Goal: Register for event/course

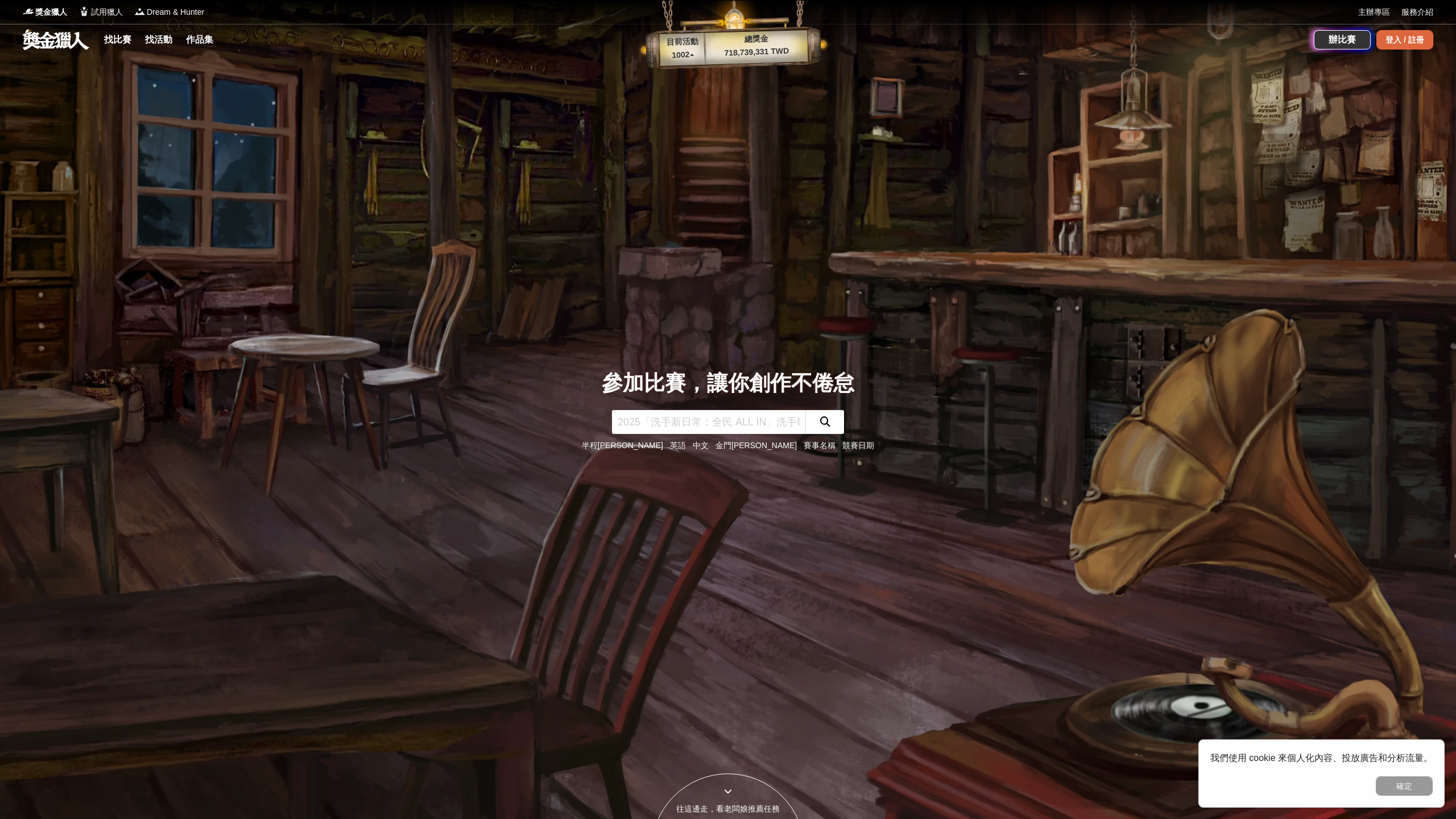
click at [1393, 39] on div "登入 / 註冊" at bounding box center [1405, 39] width 57 height 20
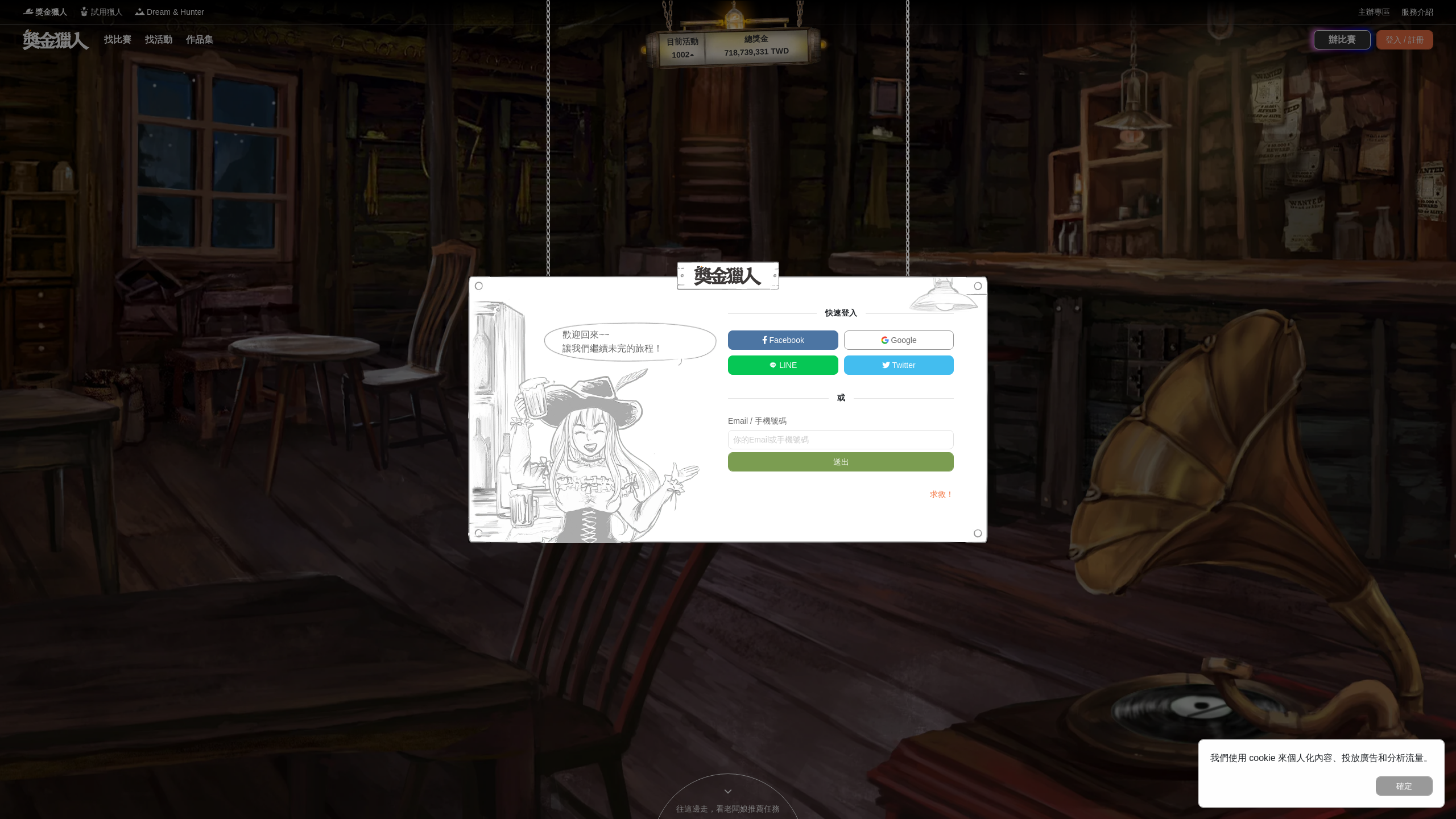
click at [897, 339] on span "Google" at bounding box center [903, 340] width 28 height 9
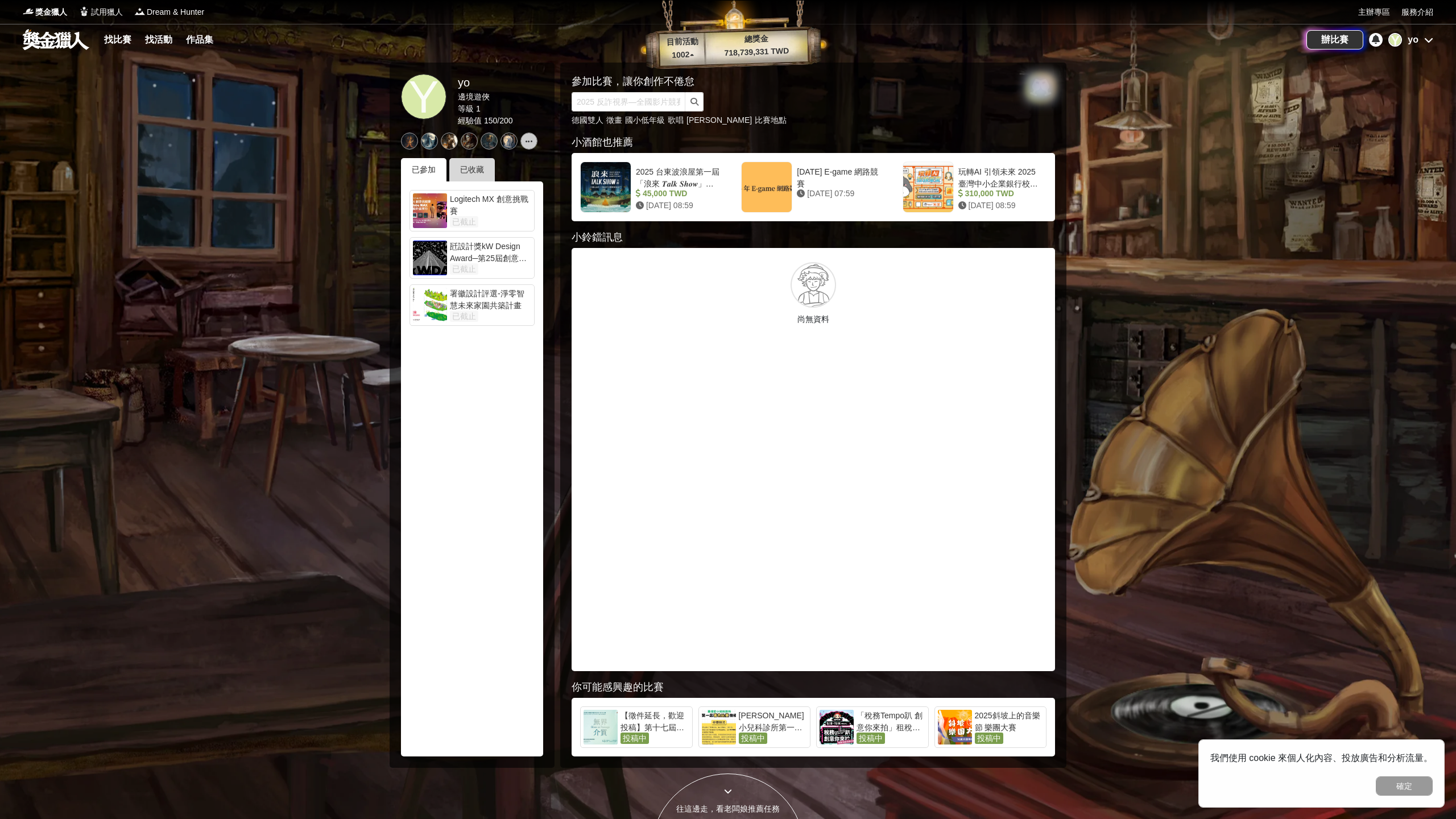
click at [486, 169] on div "已收藏" at bounding box center [472, 170] width 46 height 23
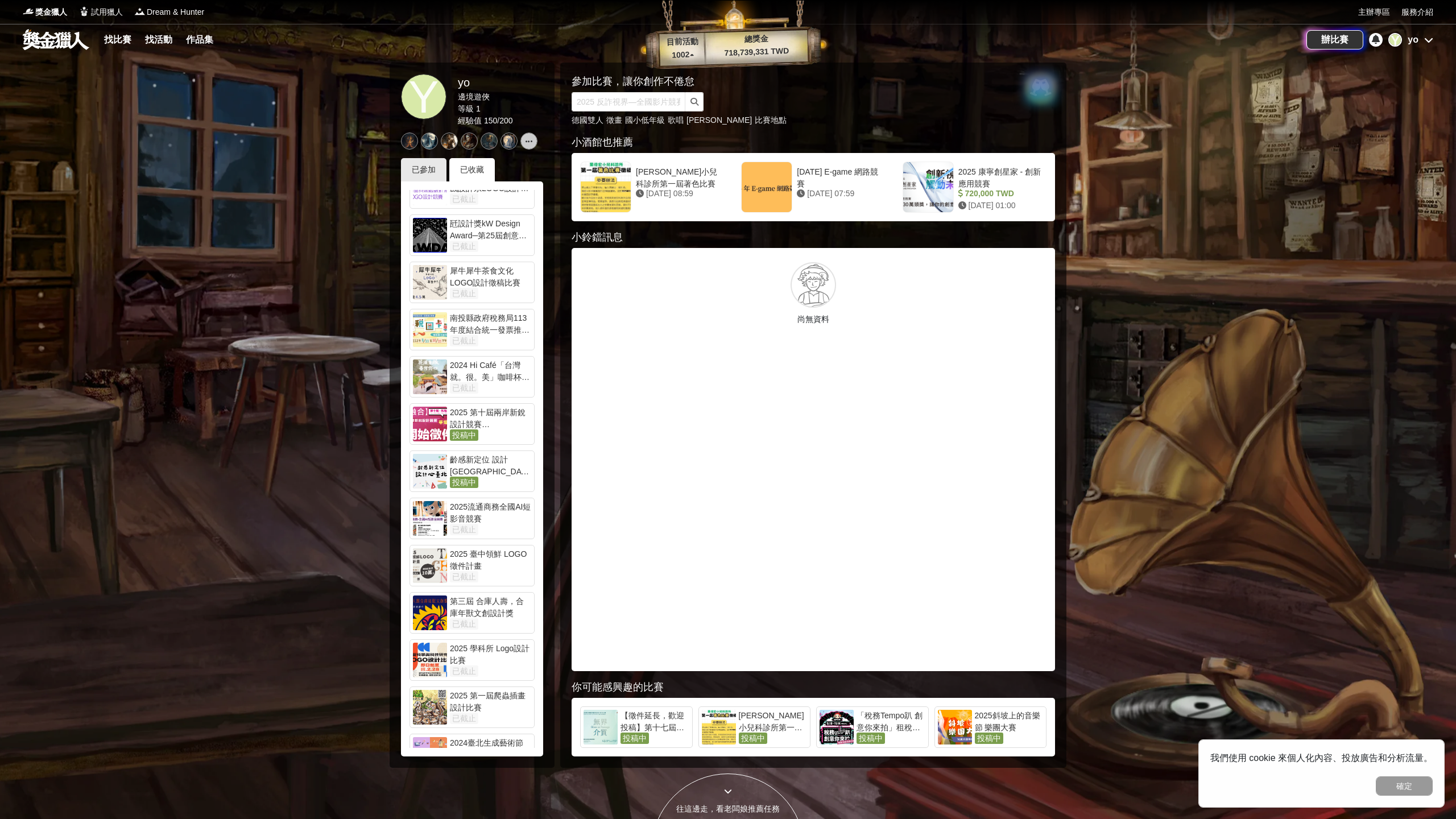
scroll to position [698, 0]
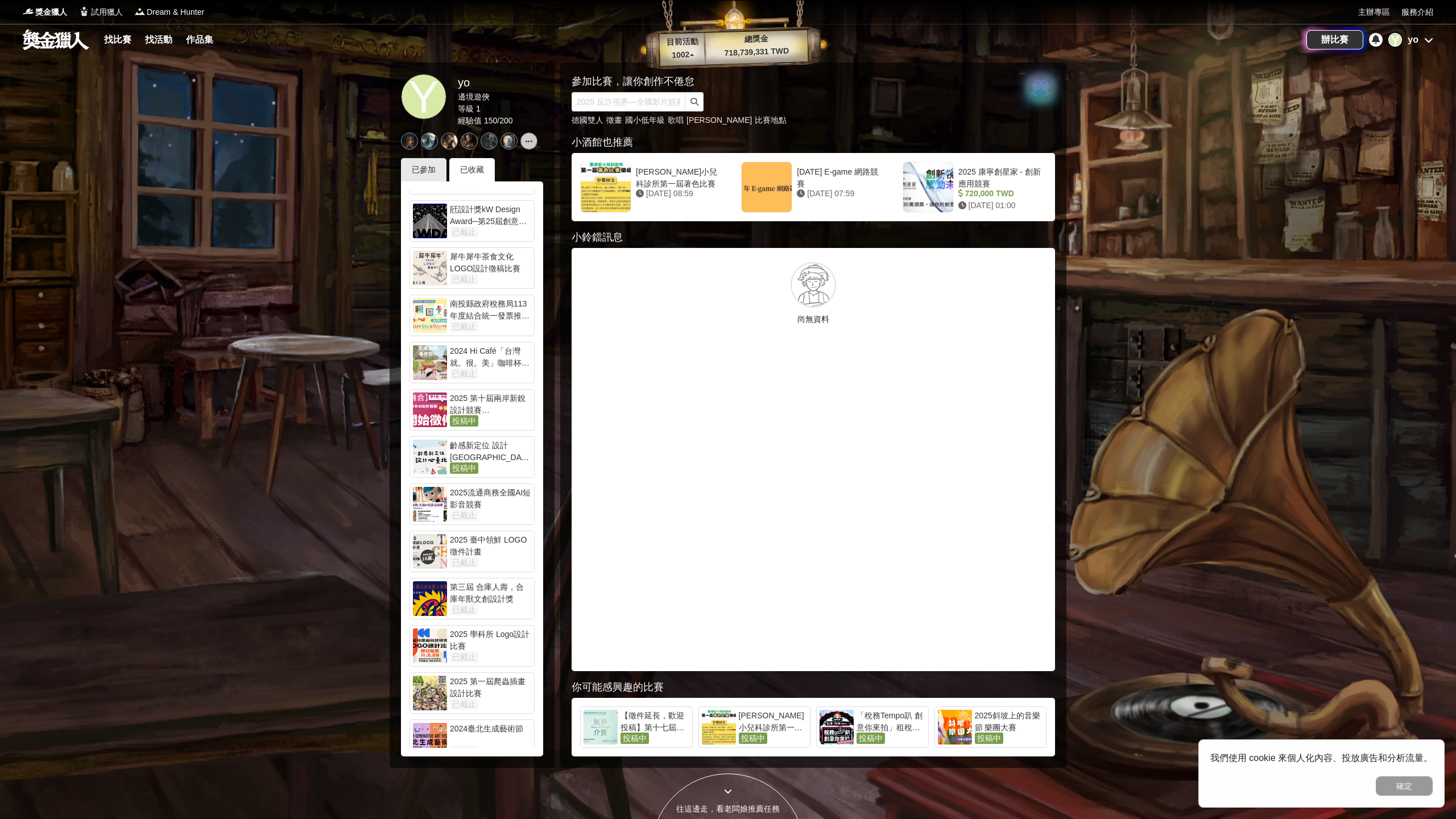
click at [501, 440] on div "齡感新定位 設計[GEOGRAPHIC_DATA]" at bounding box center [491, 451] width 81 height 23
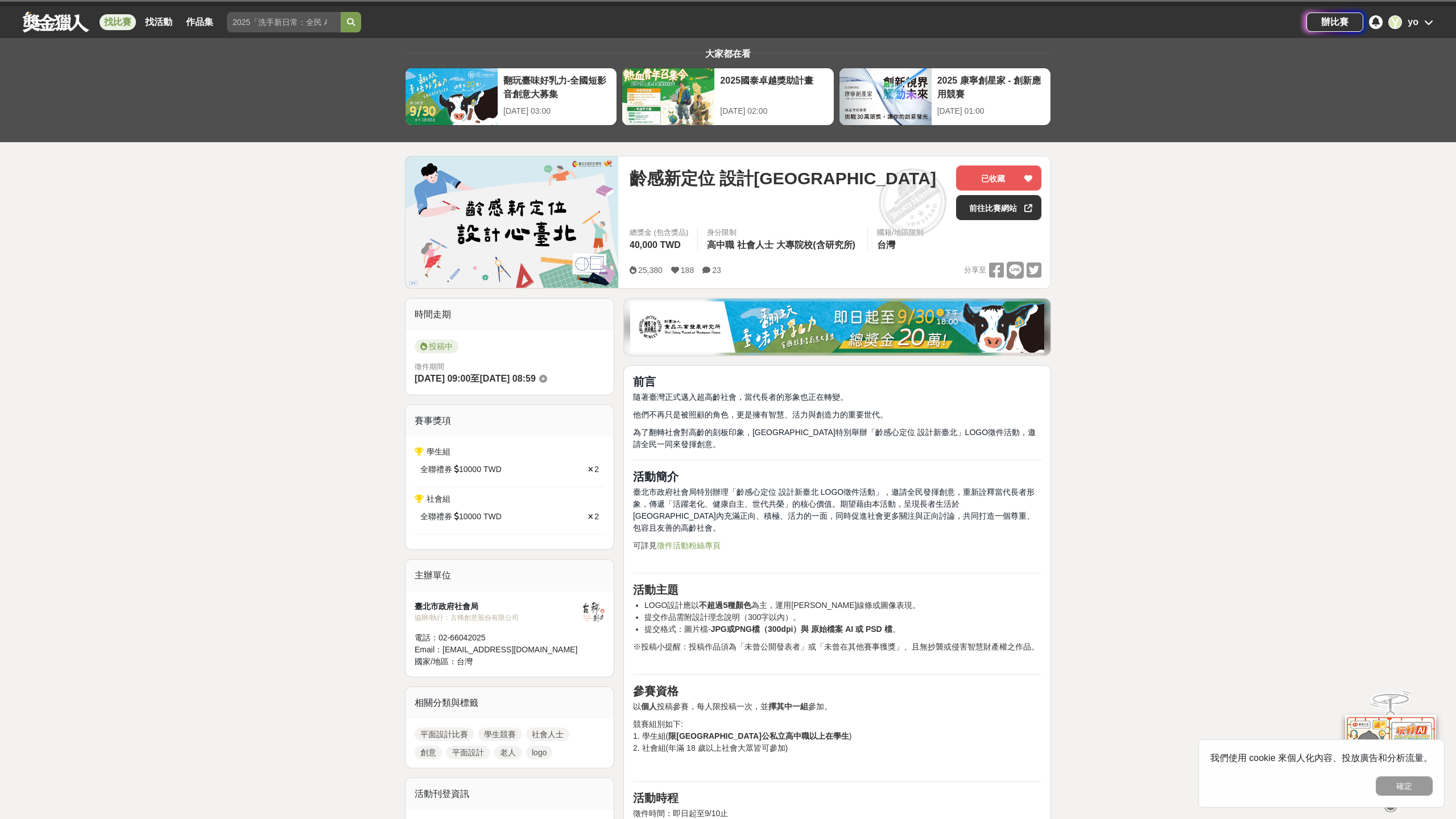
scroll to position [26, 0]
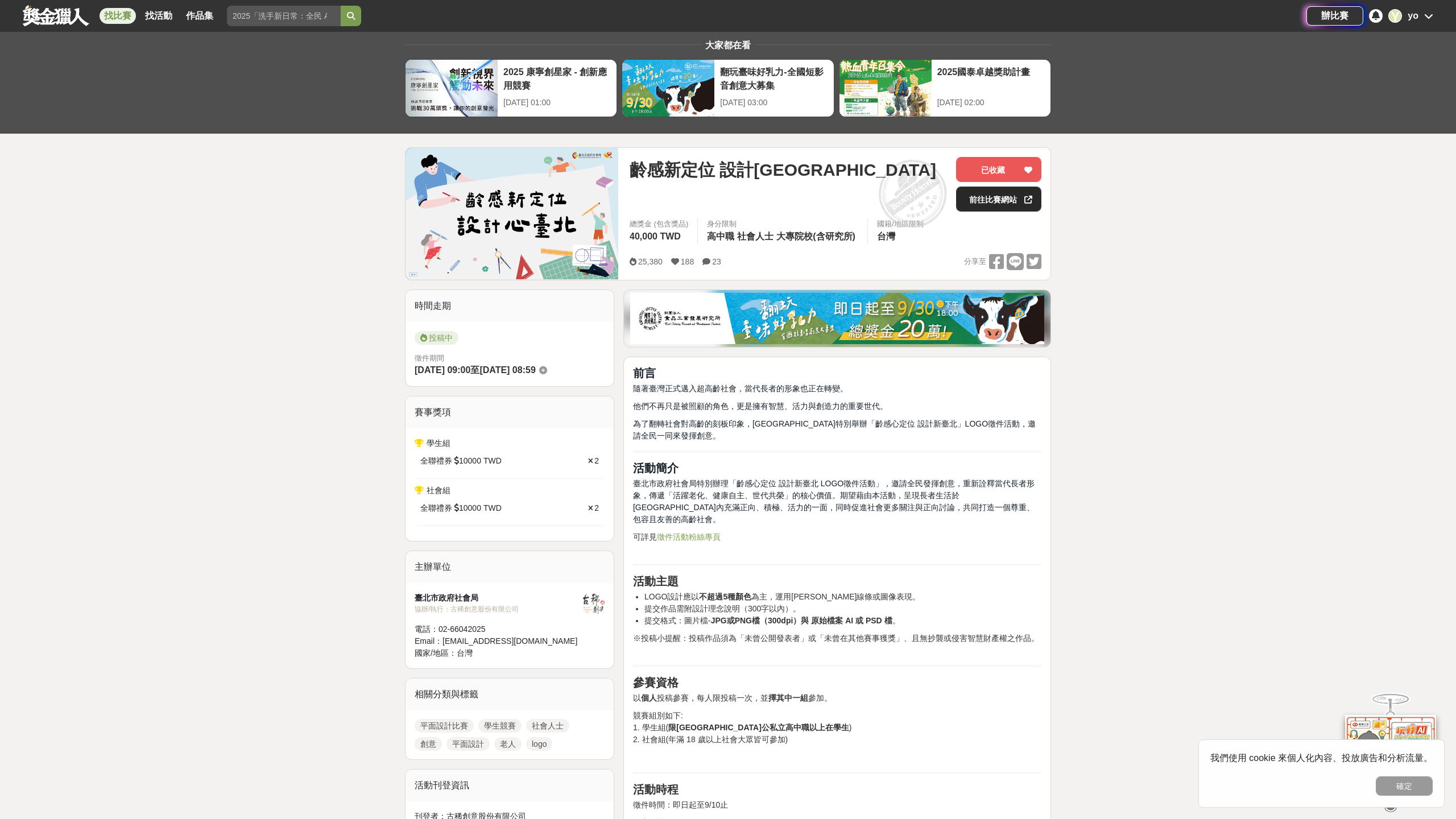
click at [1033, 203] on div at bounding box center [1029, 198] width 12 height 24
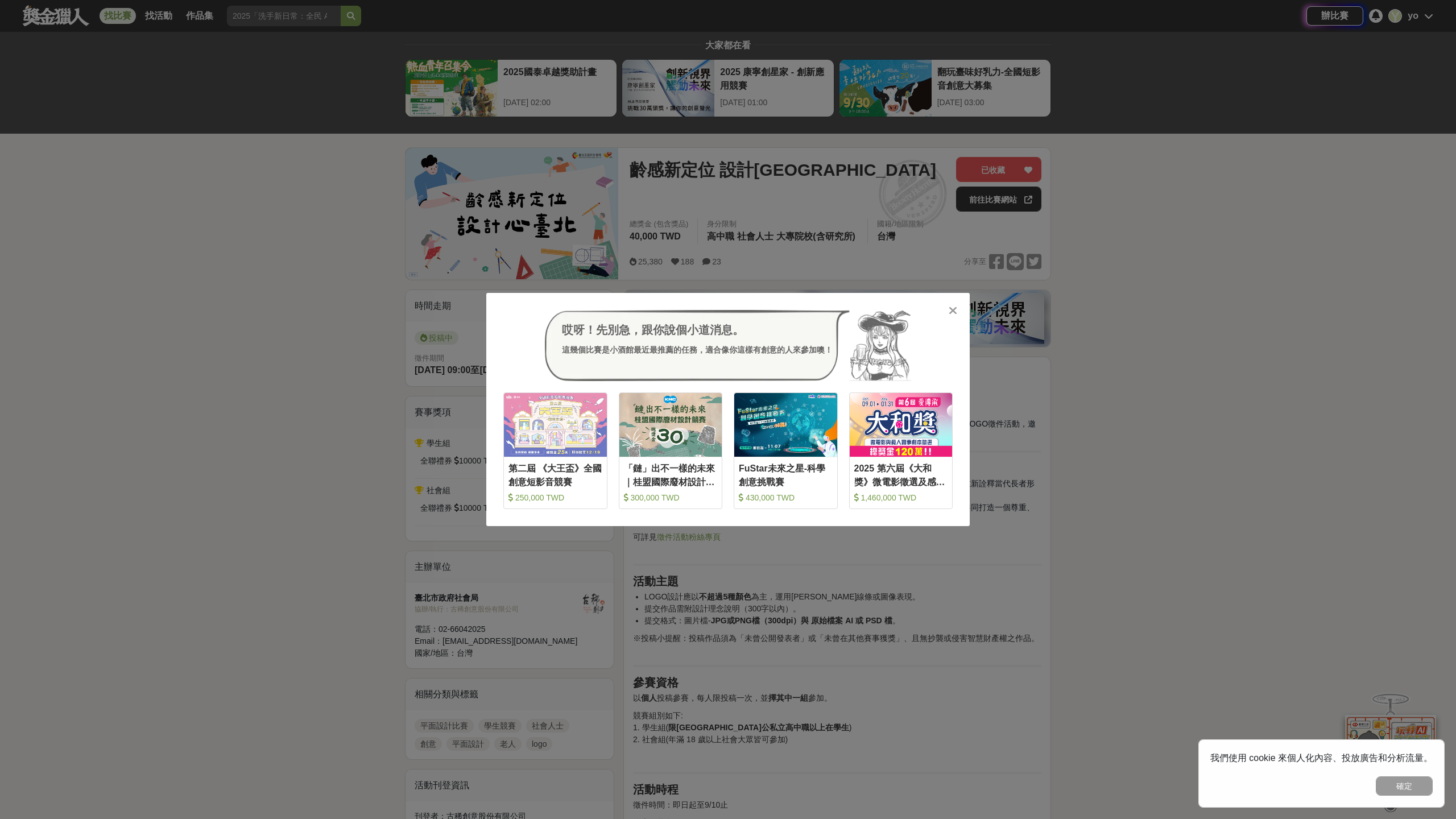
click at [951, 310] on icon at bounding box center [953, 310] width 9 height 12
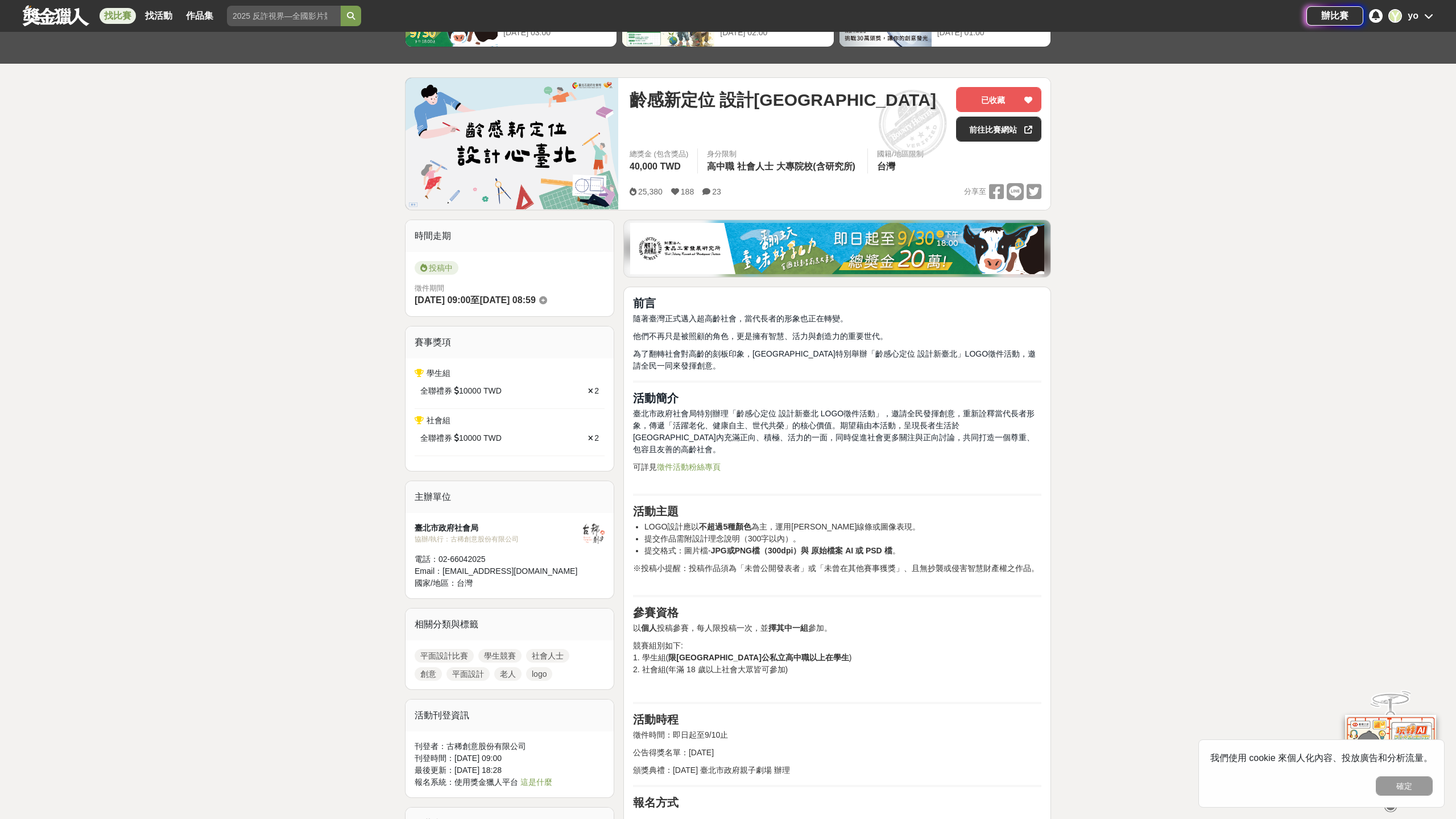
scroll to position [92, 0]
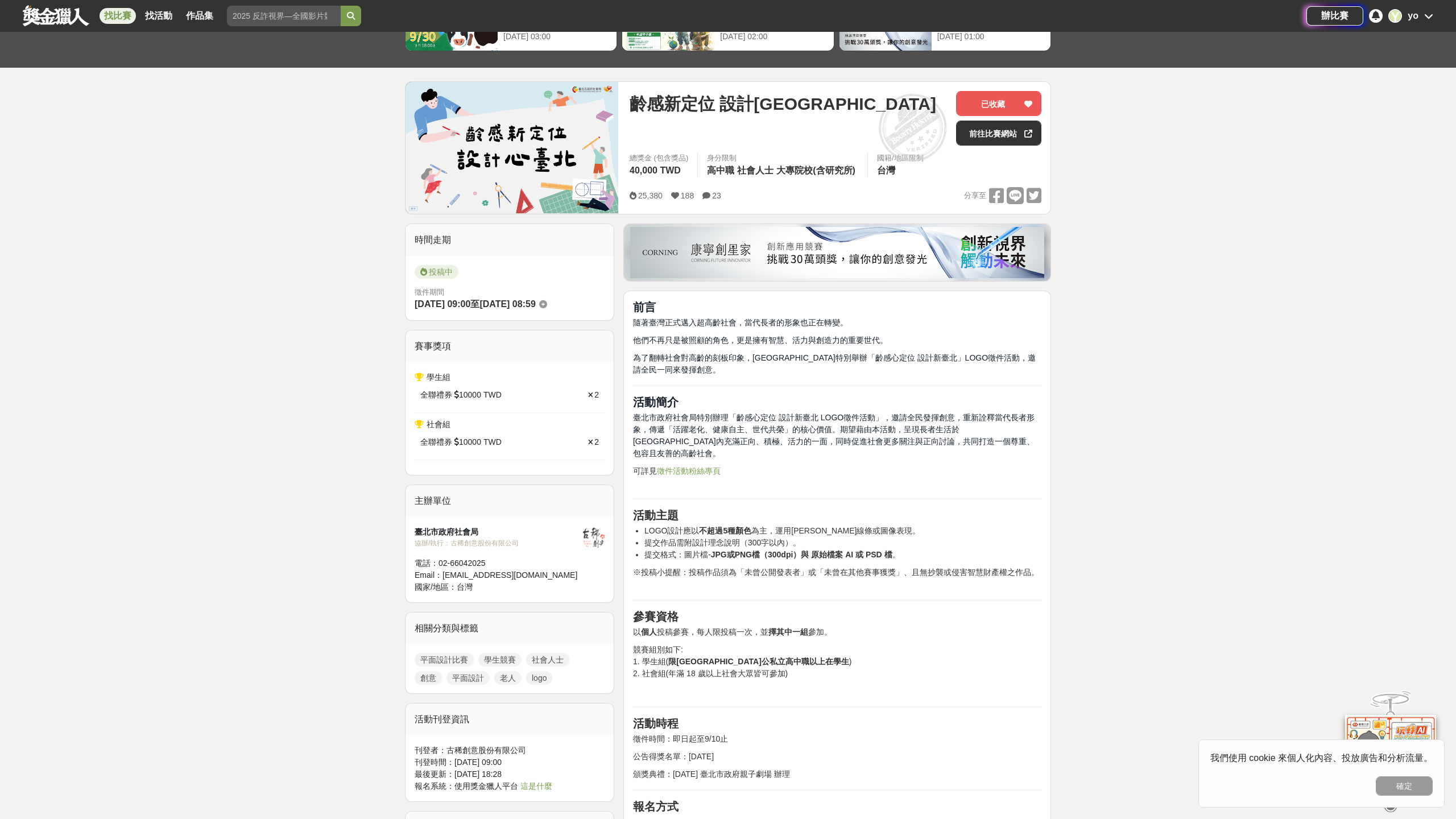
click at [702, 467] on link "徵件活動粉絲專頁" at bounding box center [689, 471] width 64 height 9
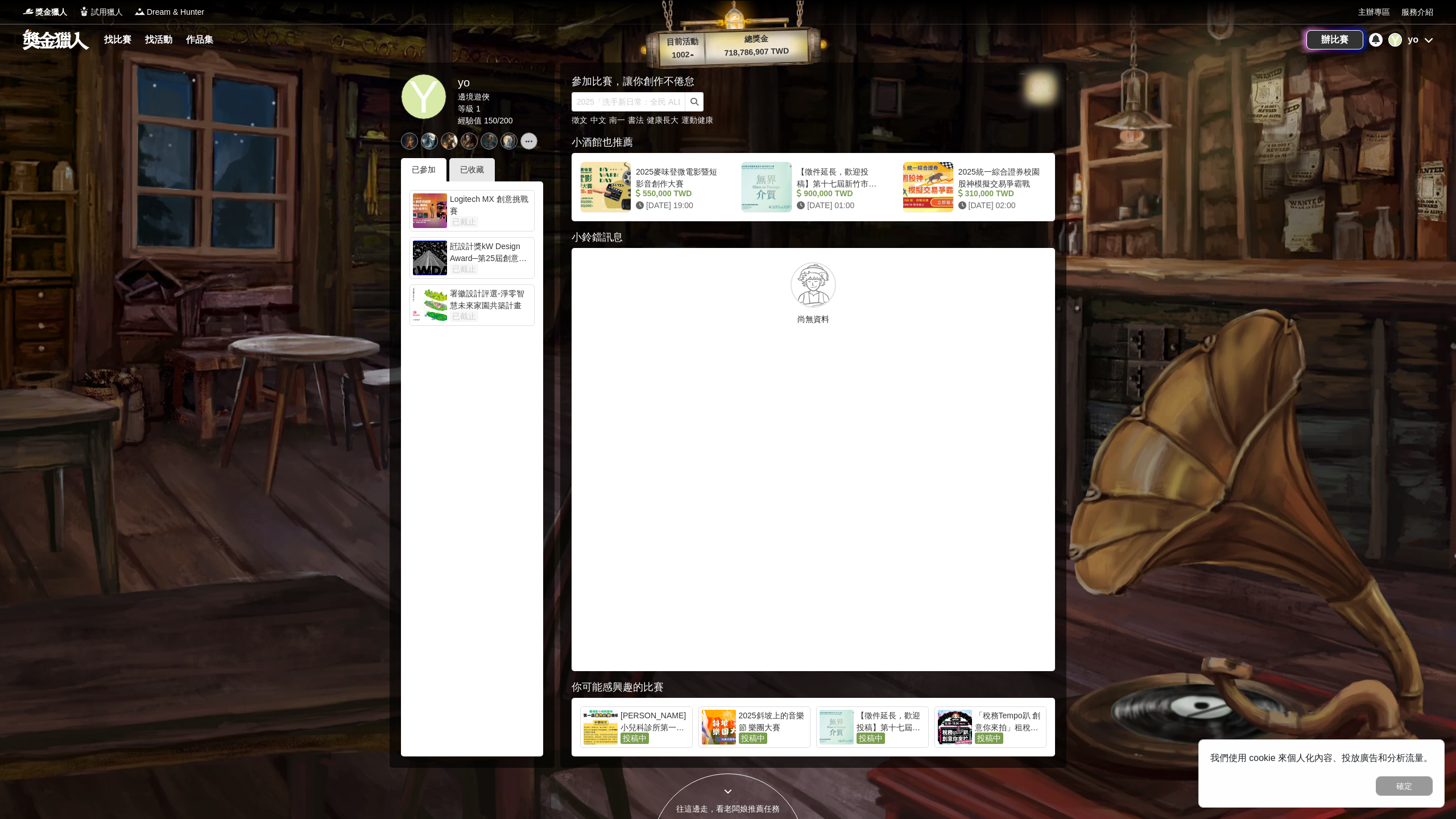
scroll to position [3, 0]
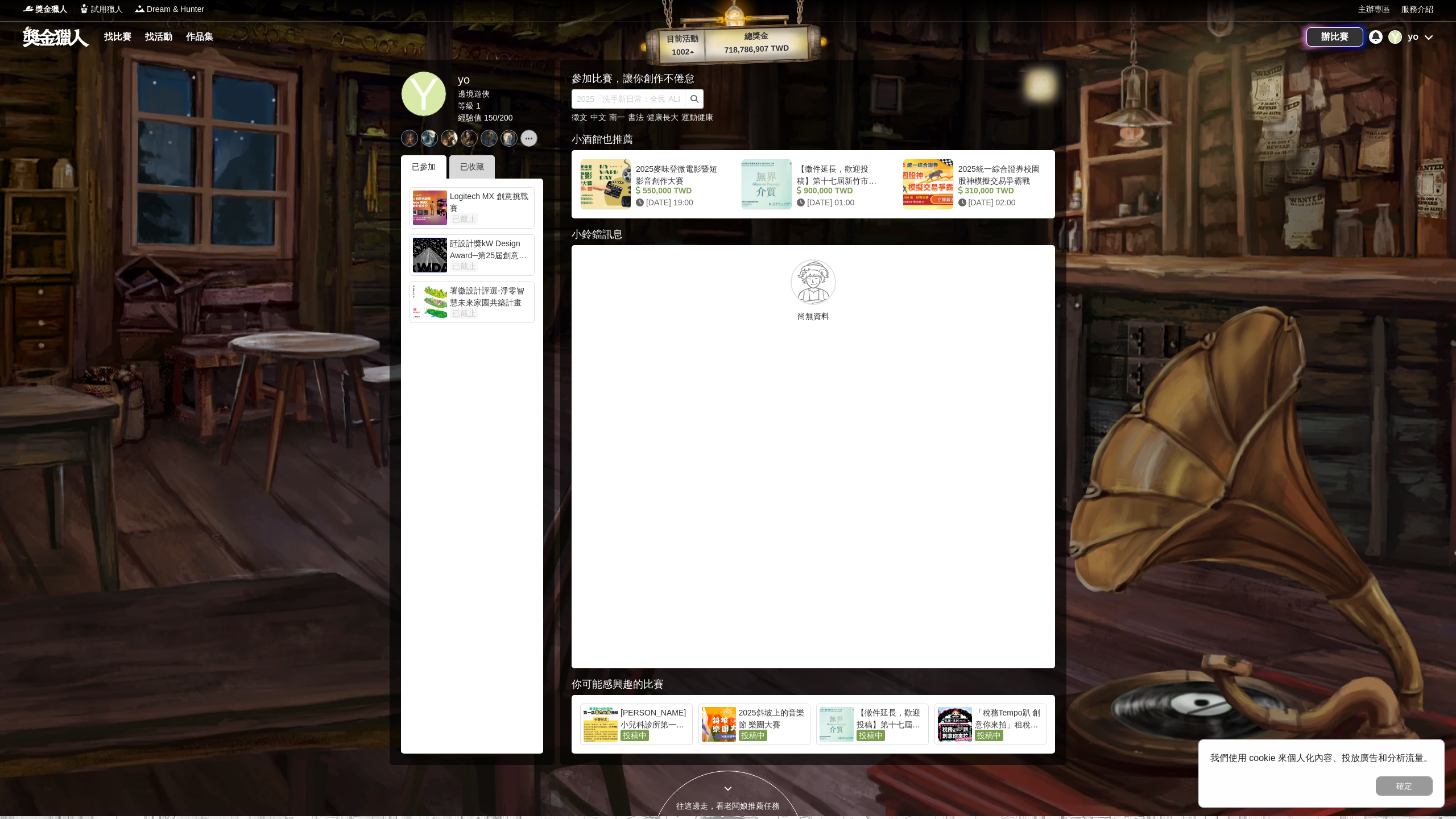
click at [475, 167] on div "已收藏" at bounding box center [472, 167] width 46 height 23
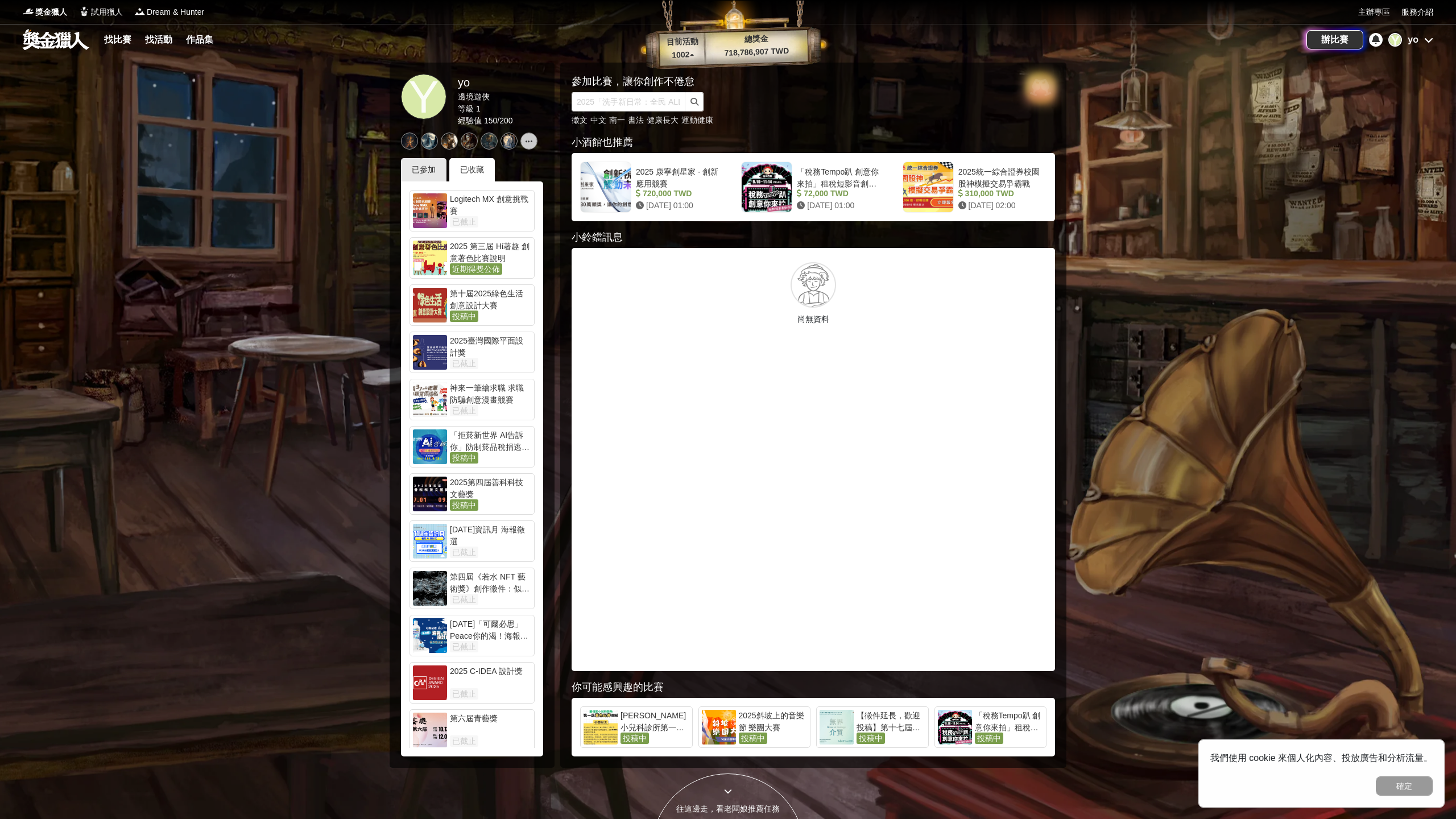
scroll to position [0, 0]
click at [109, 39] on link "找比賽" at bounding box center [118, 40] width 36 height 16
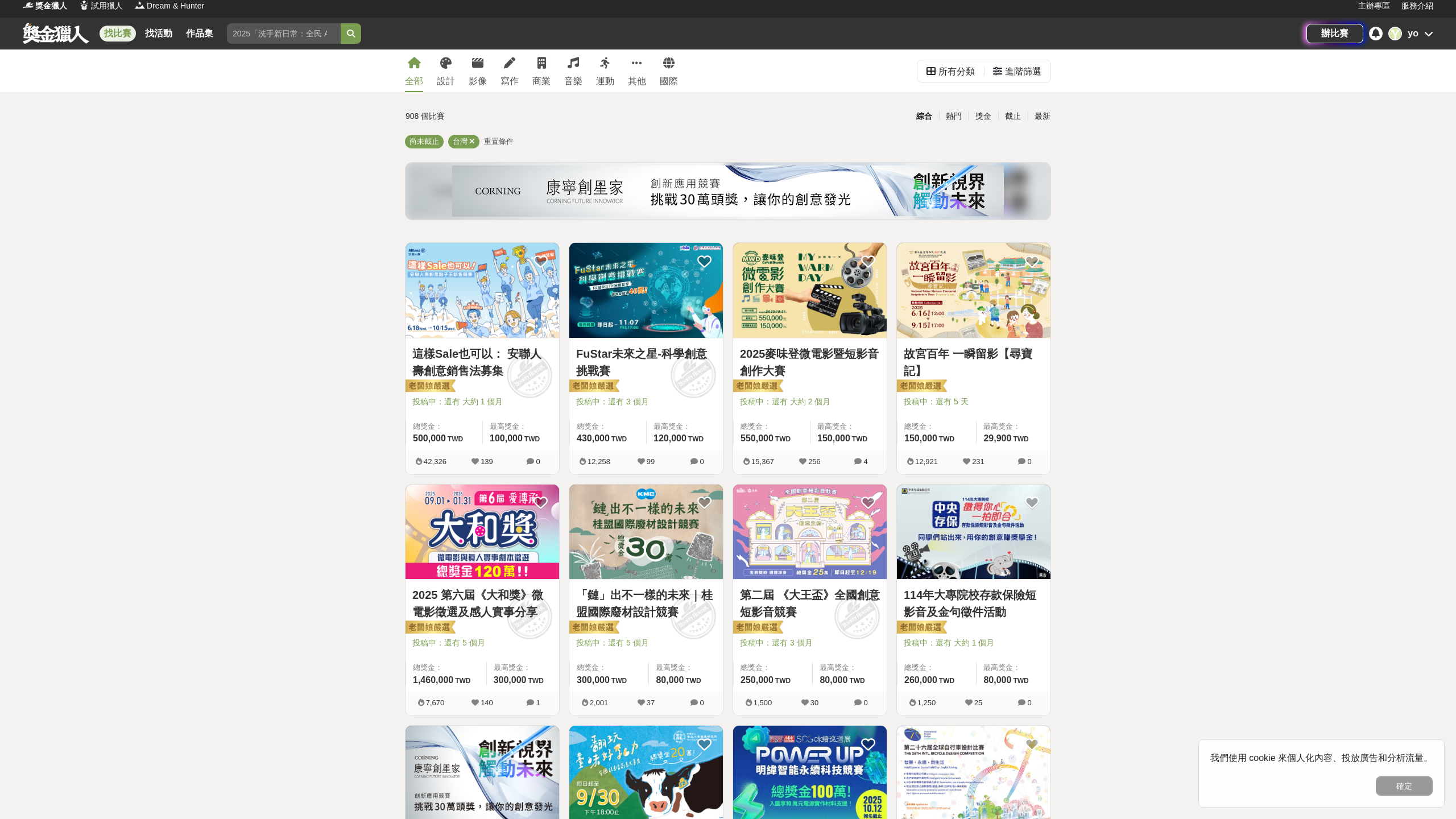
scroll to position [12, 1]
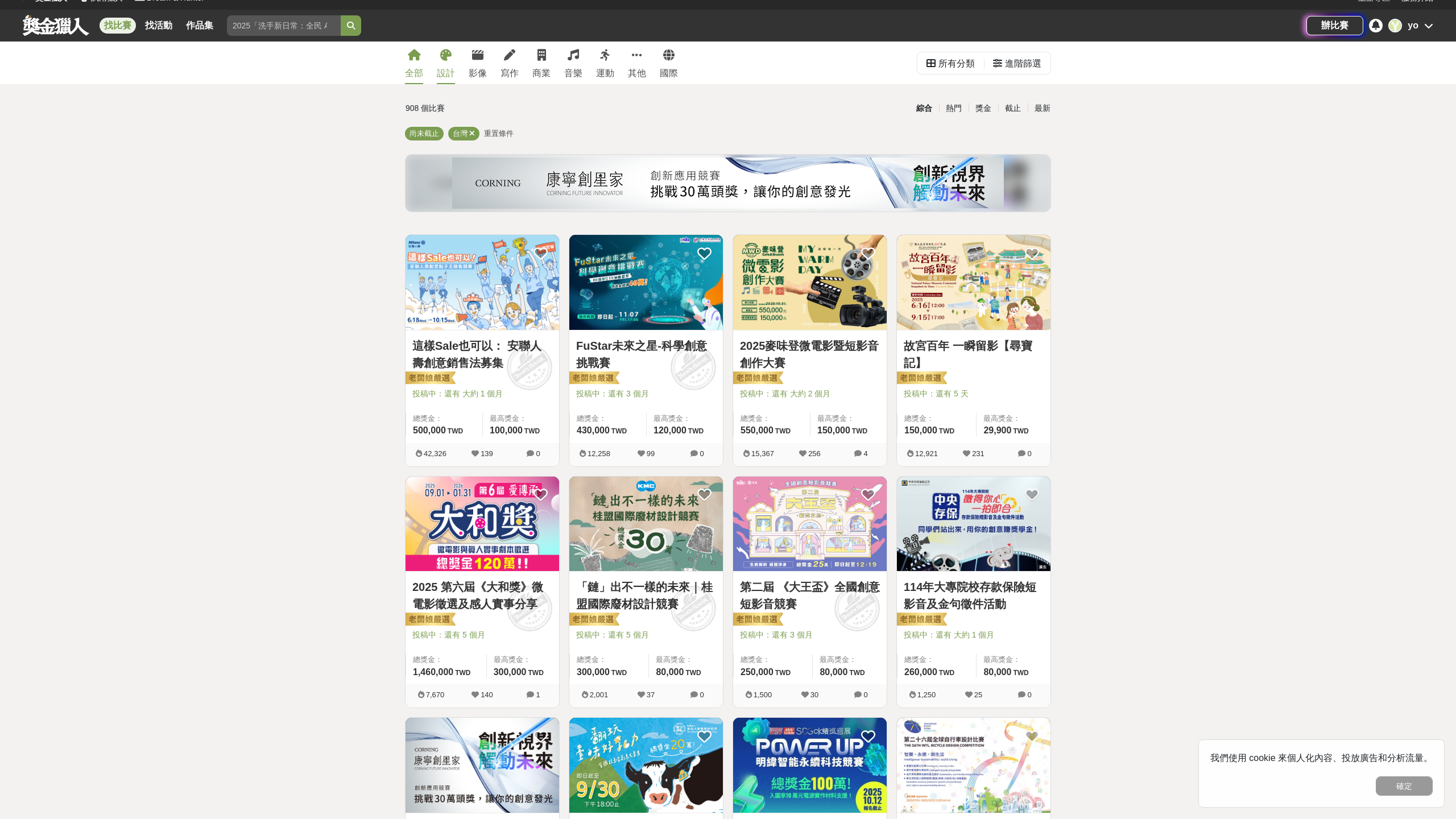
click at [439, 75] on div "設計" at bounding box center [446, 73] width 18 height 14
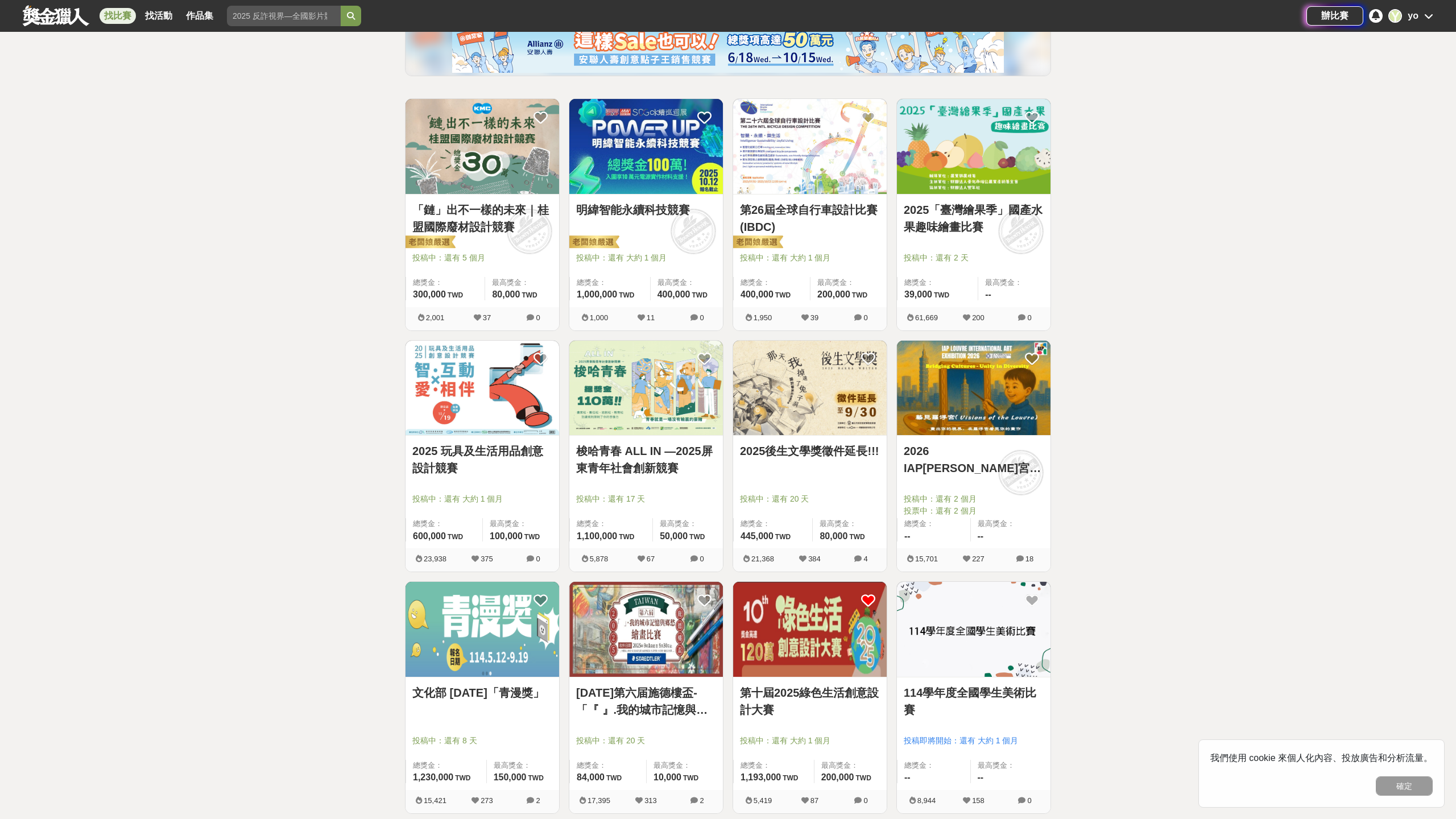
scroll to position [153, 0]
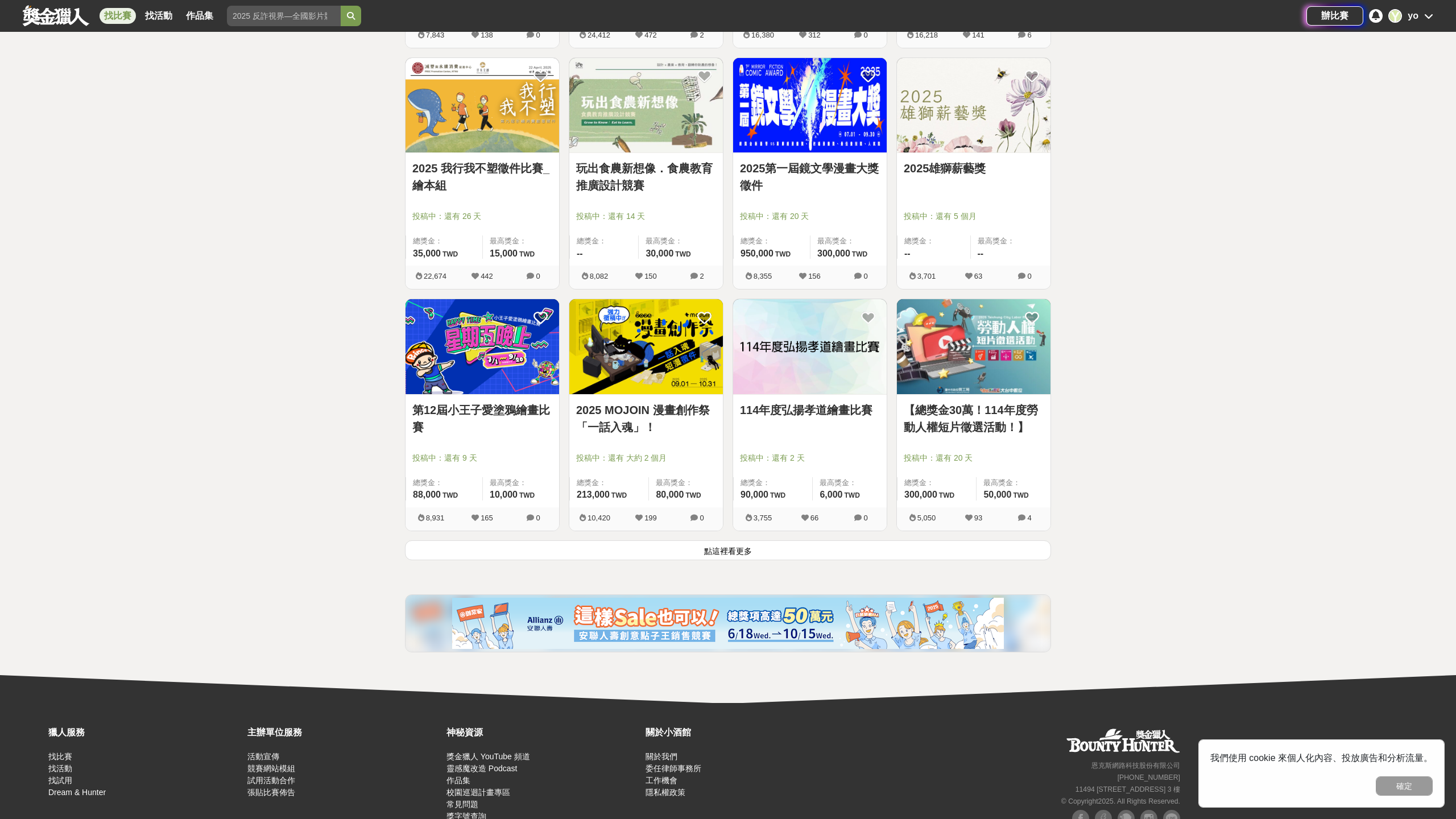
click at [669, 554] on button "點這裡看更多" at bounding box center [728, 549] width 646 height 20
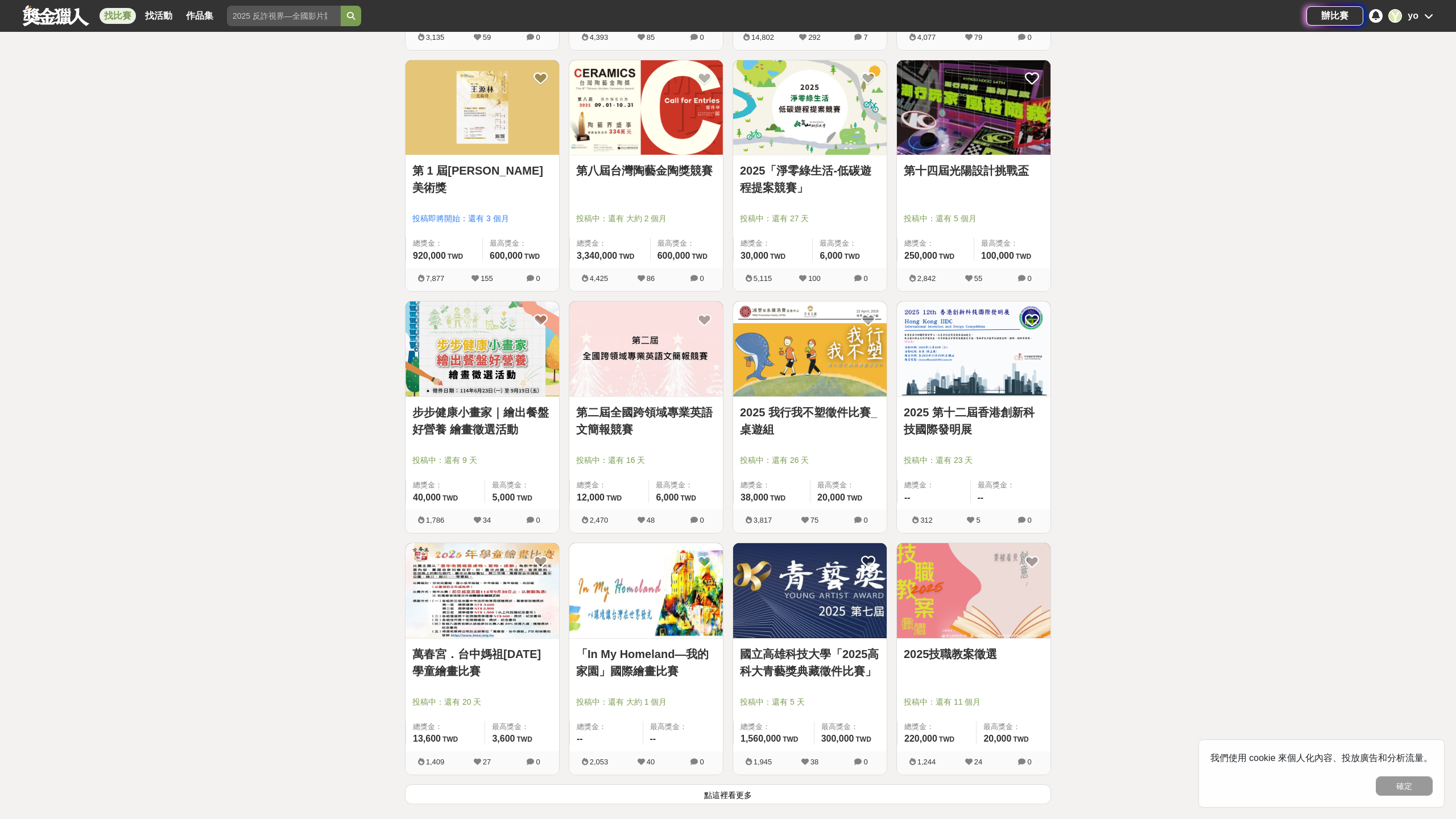
scroll to position [2543, 0]
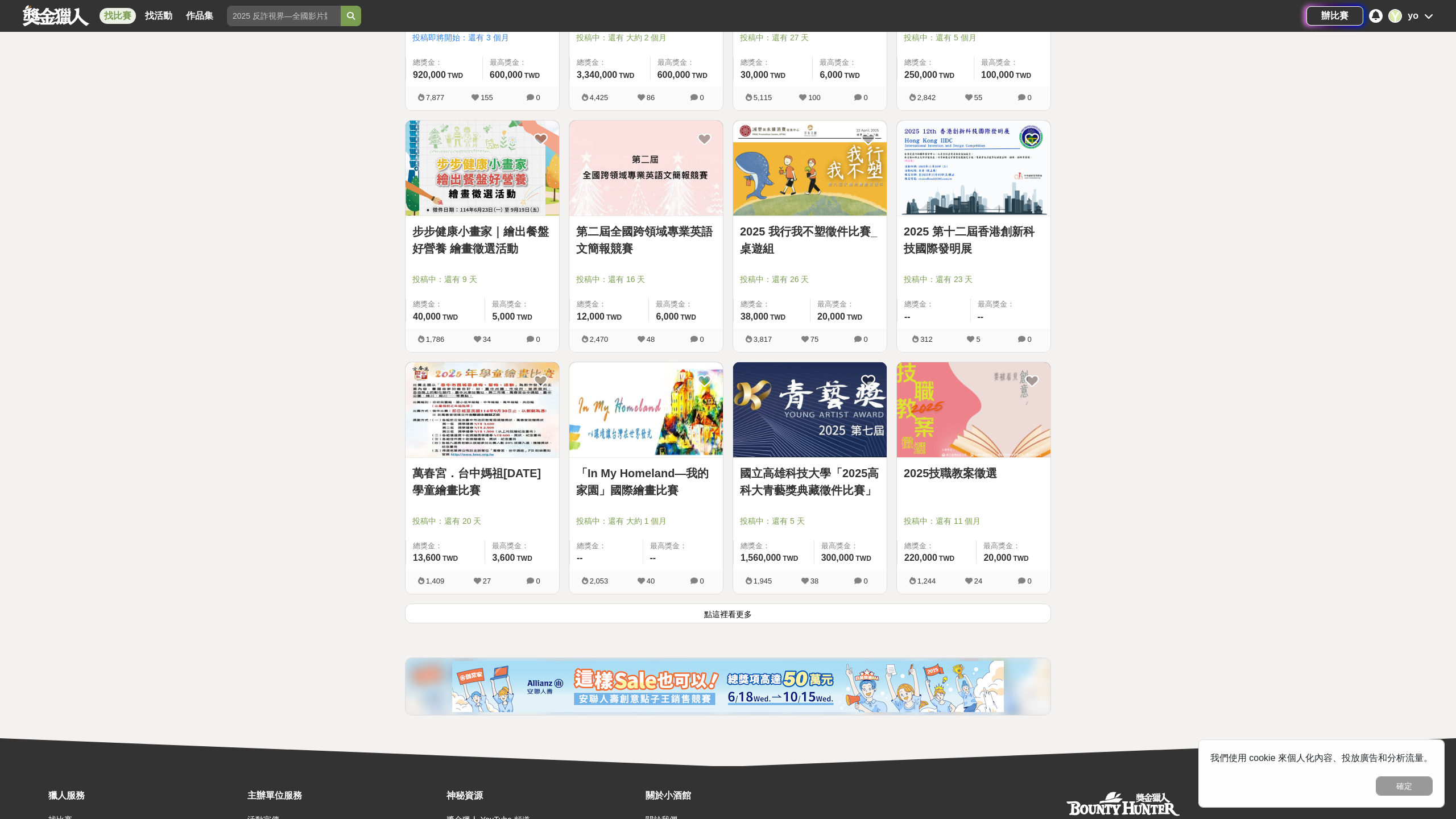
click at [465, 621] on button "點這裡看更多" at bounding box center [728, 613] width 646 height 20
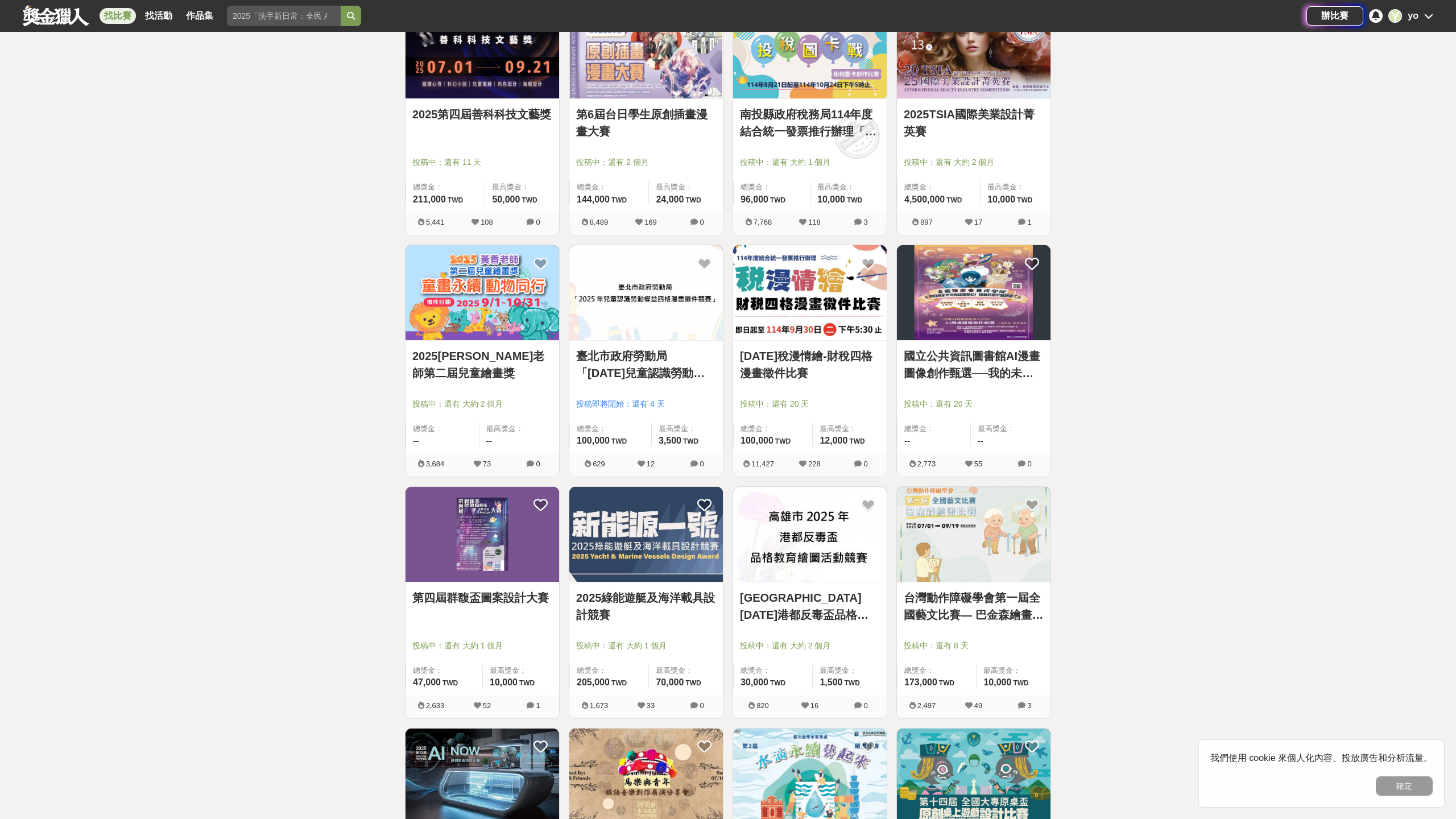
scroll to position [3144, 0]
click at [665, 603] on link "2025綠能遊艇及海洋載具設計競賽" at bounding box center [646, 605] width 140 height 34
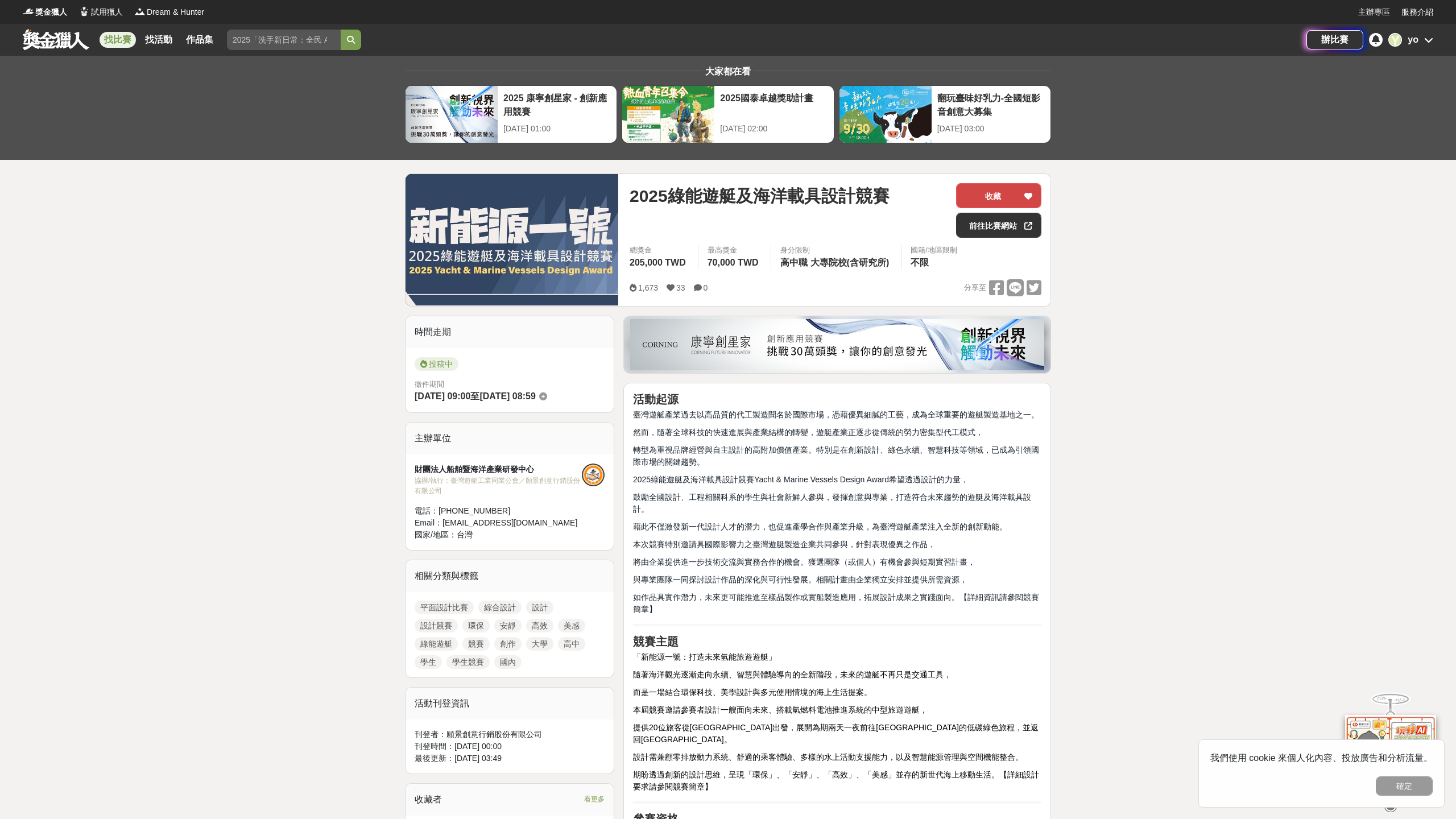
click at [969, 197] on button "收藏" at bounding box center [999, 195] width 85 height 25
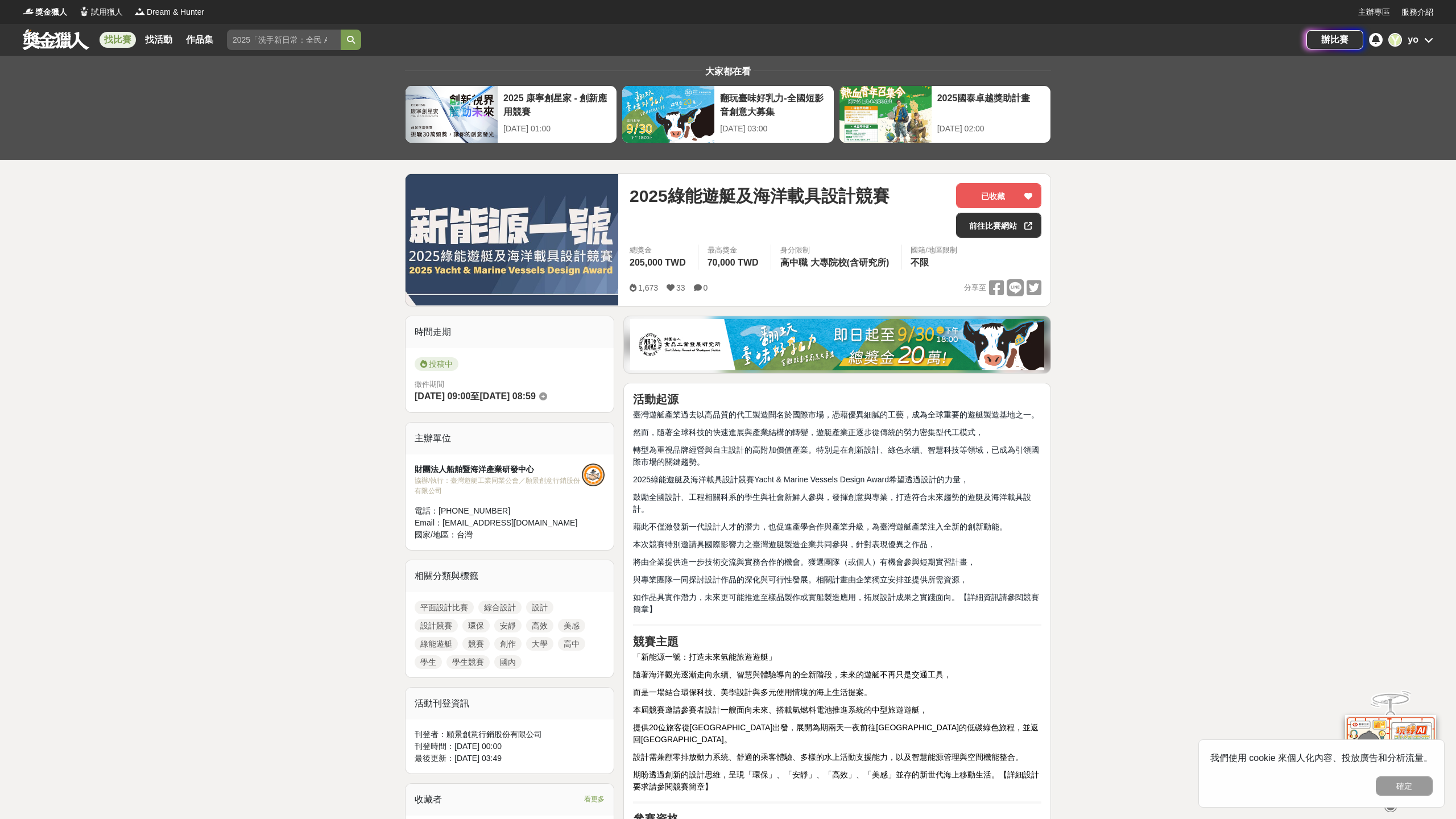
click at [433, 608] on link "平面設計比賽" at bounding box center [444, 607] width 59 height 14
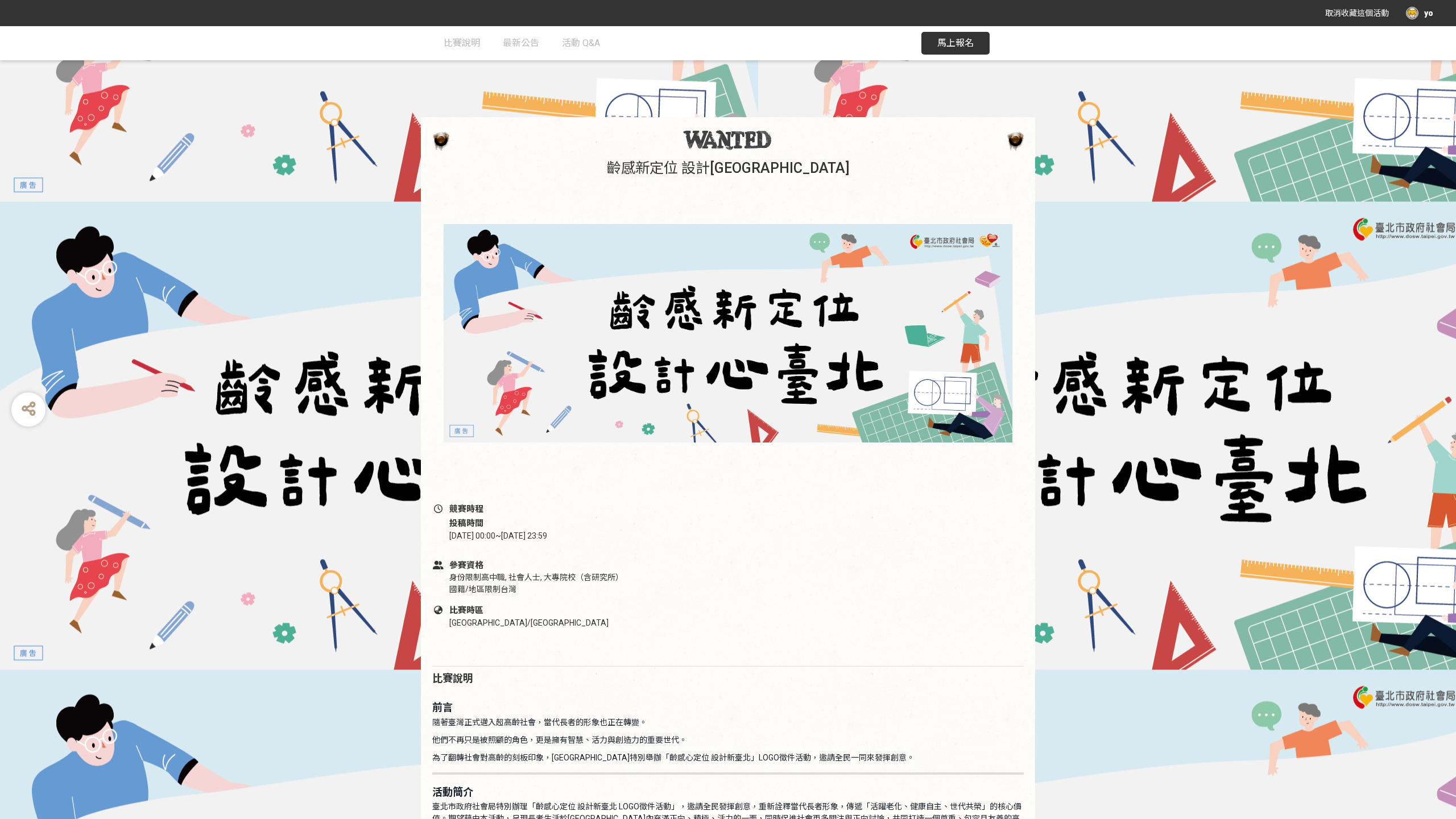
click at [915, 441] on img at bounding box center [728, 333] width 569 height 296
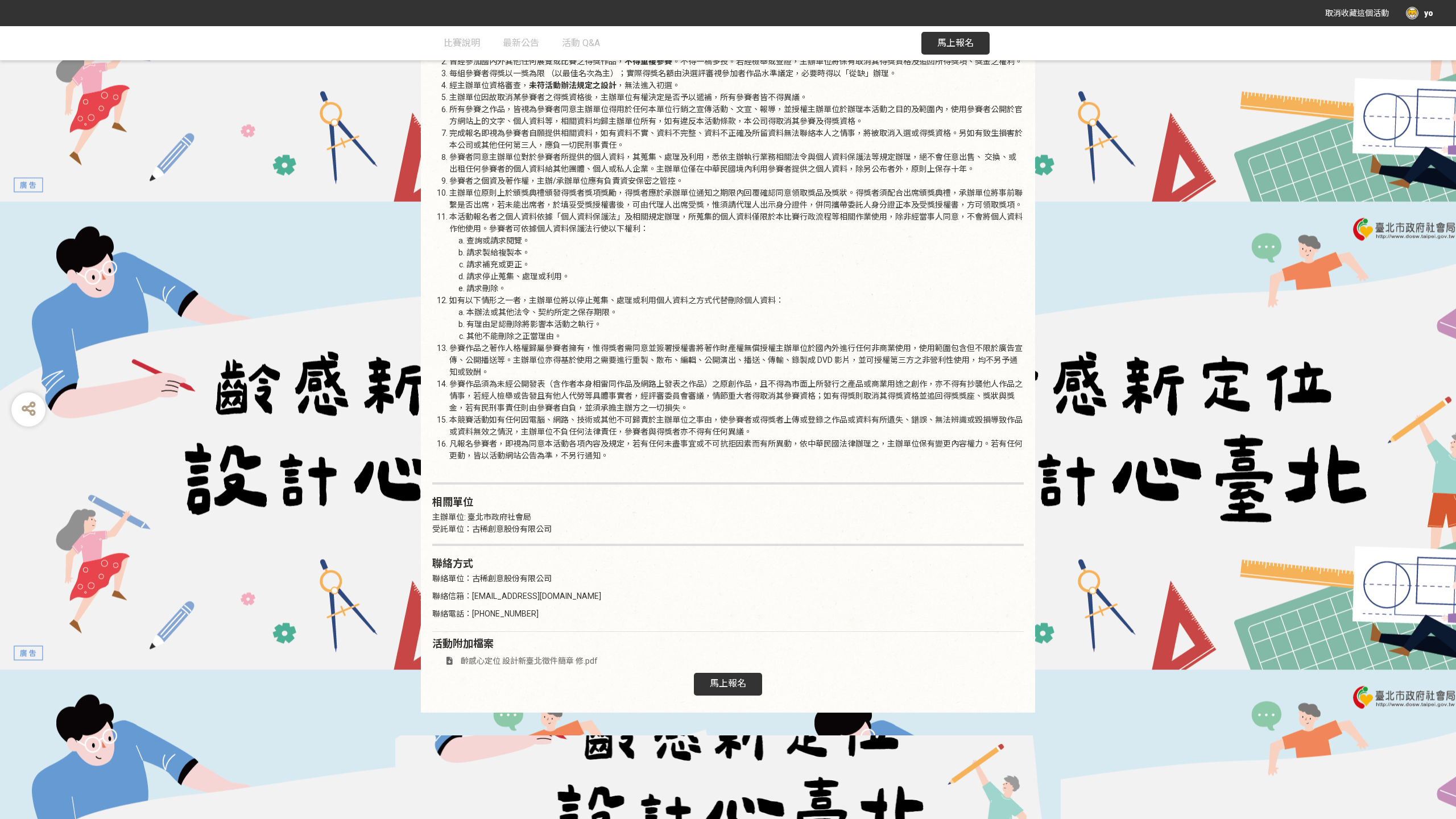
scroll to position [1482, 0]
click at [537, 657] on span "齡感心定位 設計新臺北徵件簡章 修.pdf" at bounding box center [529, 661] width 137 height 9
click at [1338, 0] on div "取消收藏這個活動 yo" at bounding box center [728, 13] width 1456 height 26
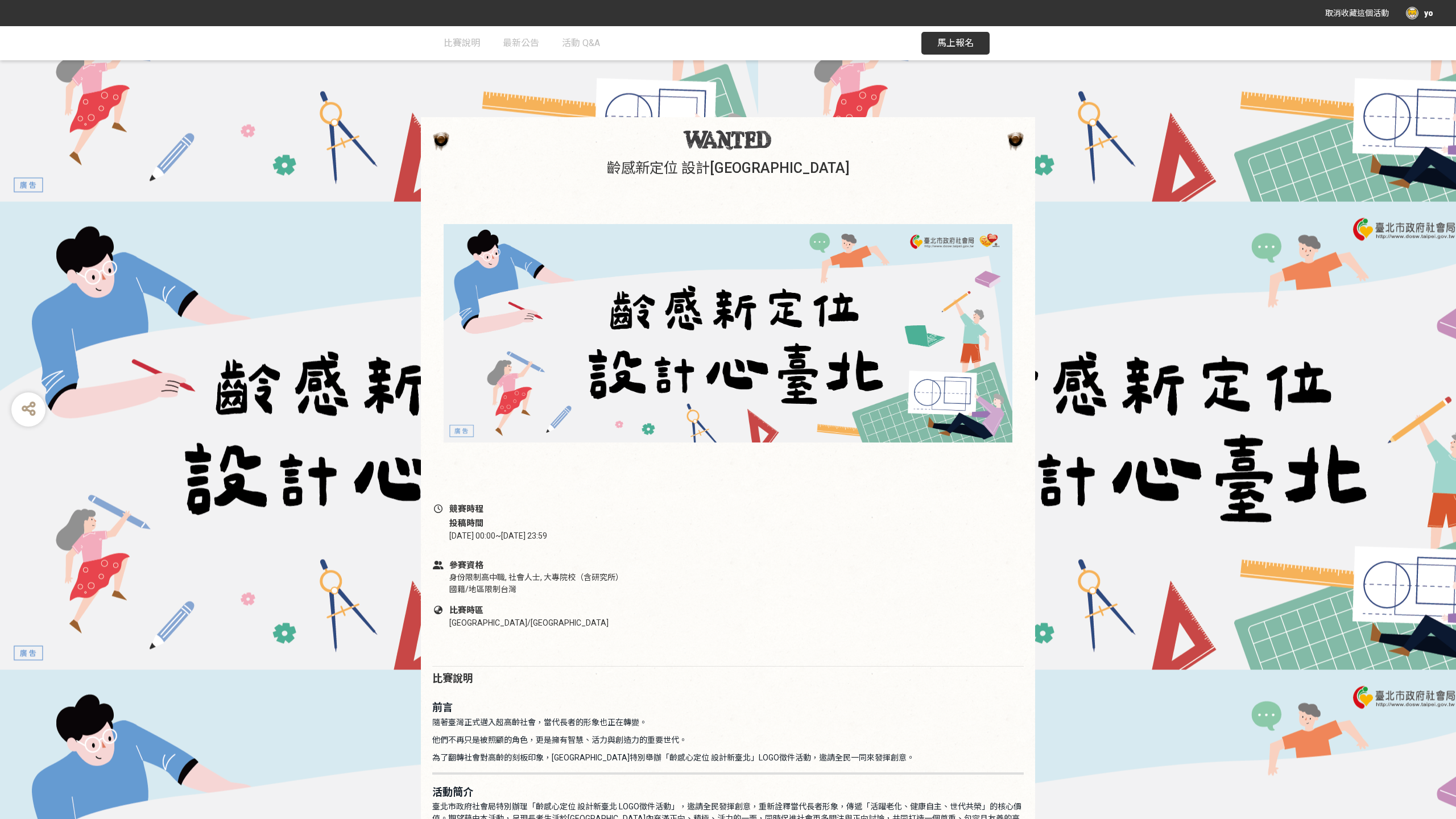
scroll to position [0, 0]
click at [946, 51] on button "馬上報名" at bounding box center [956, 43] width 68 height 23
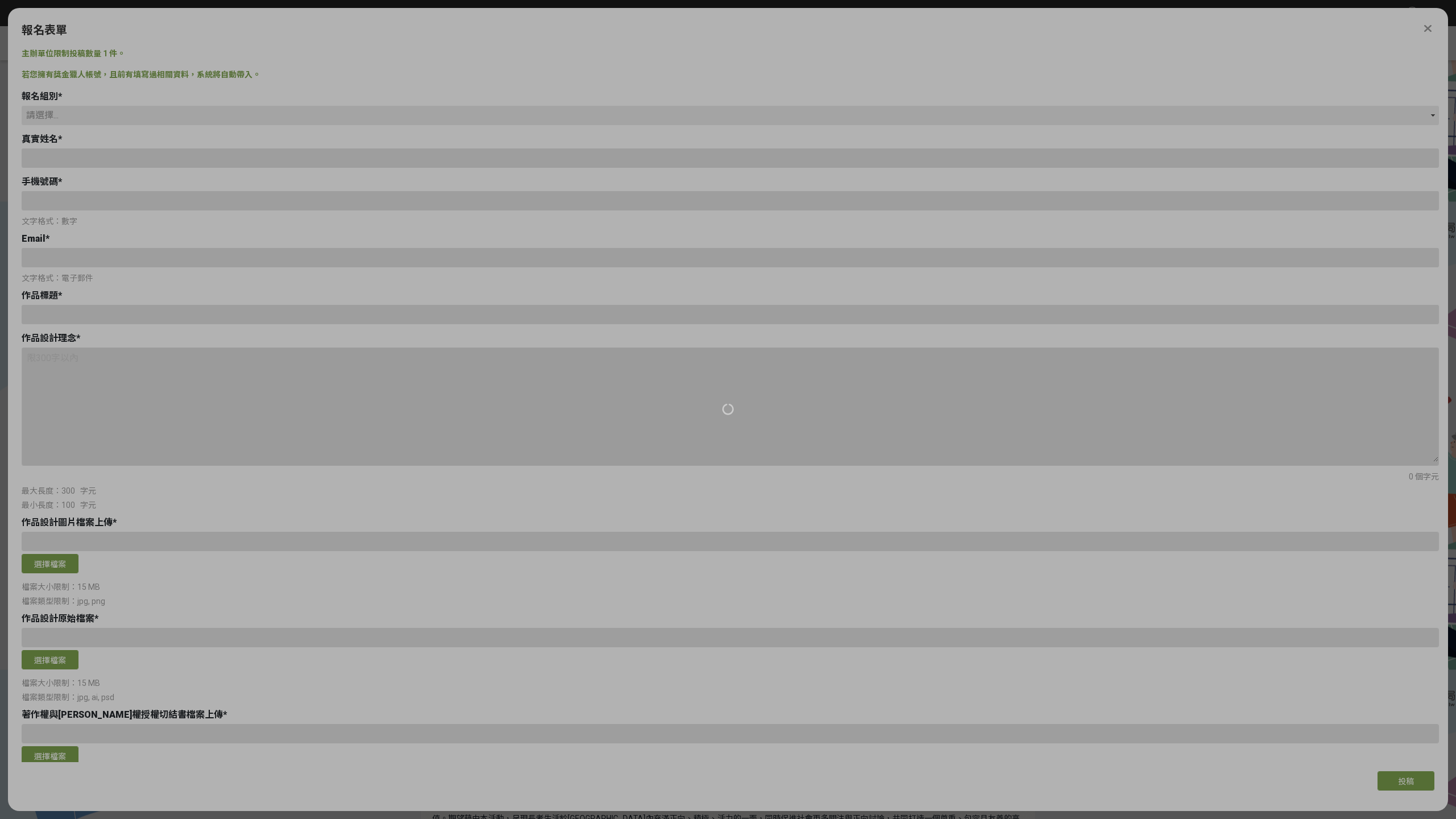
type input "[EMAIL_ADDRESS][DOMAIN_NAME]"
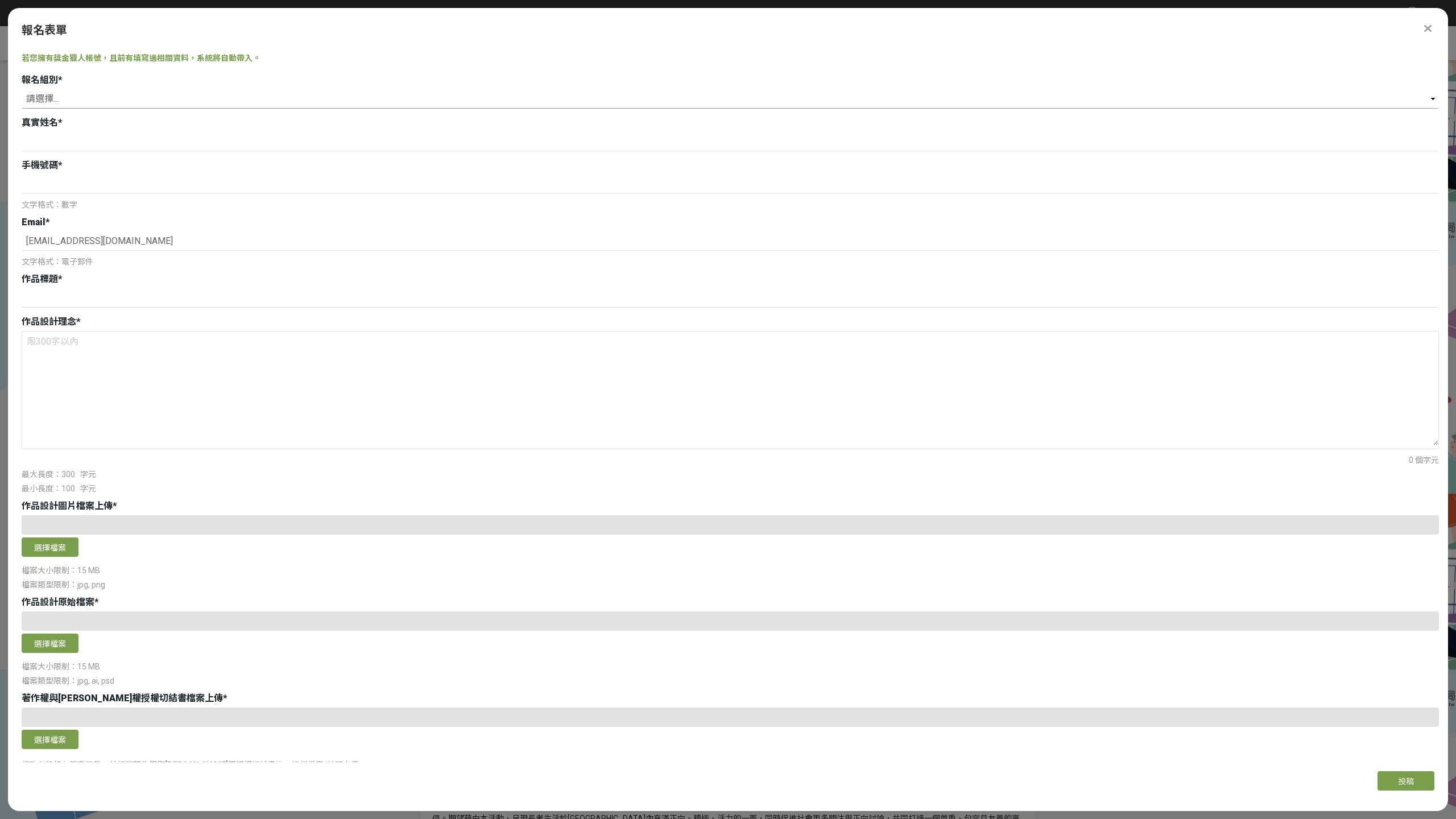
scroll to position [15, 0]
select select "社會組(年滿 18 歲以上社會大眾皆可參加)"
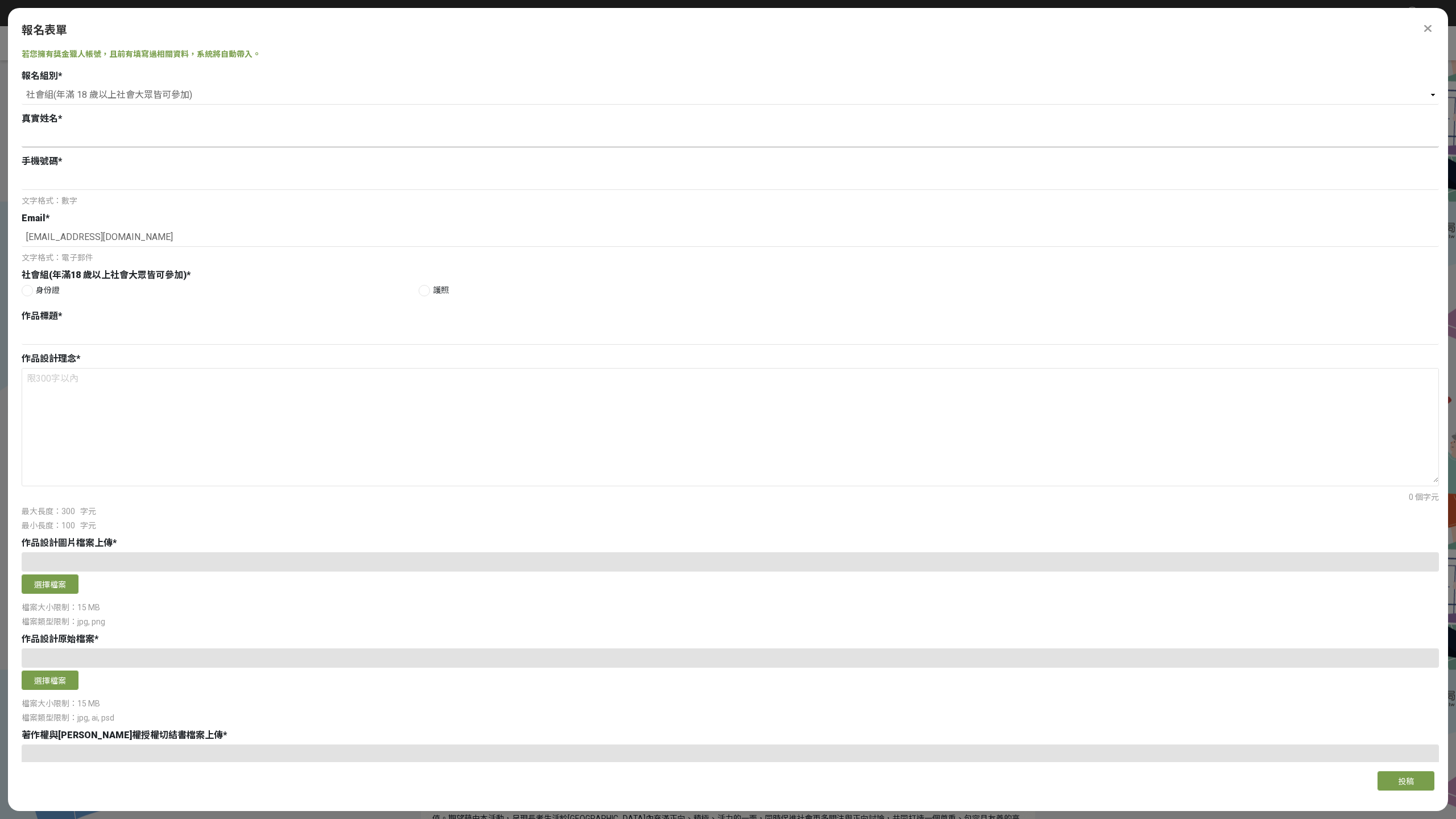
scroll to position [20, 0]
click at [30, 293] on div at bounding box center [28, 291] width 12 height 12
radio input "true"
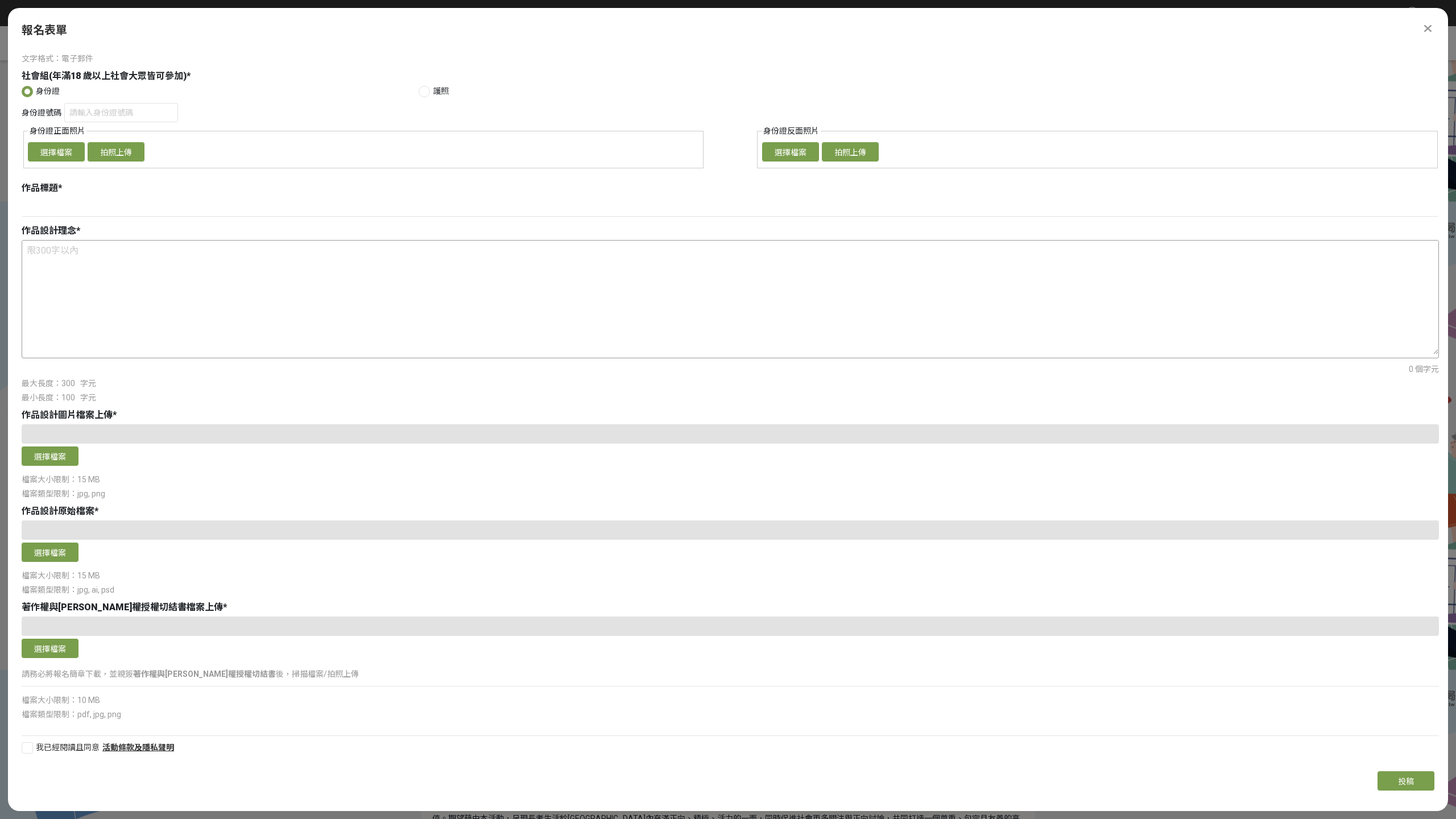
scroll to position [219, 0]
click at [1428, 25] on icon at bounding box center [1428, 28] width 7 height 12
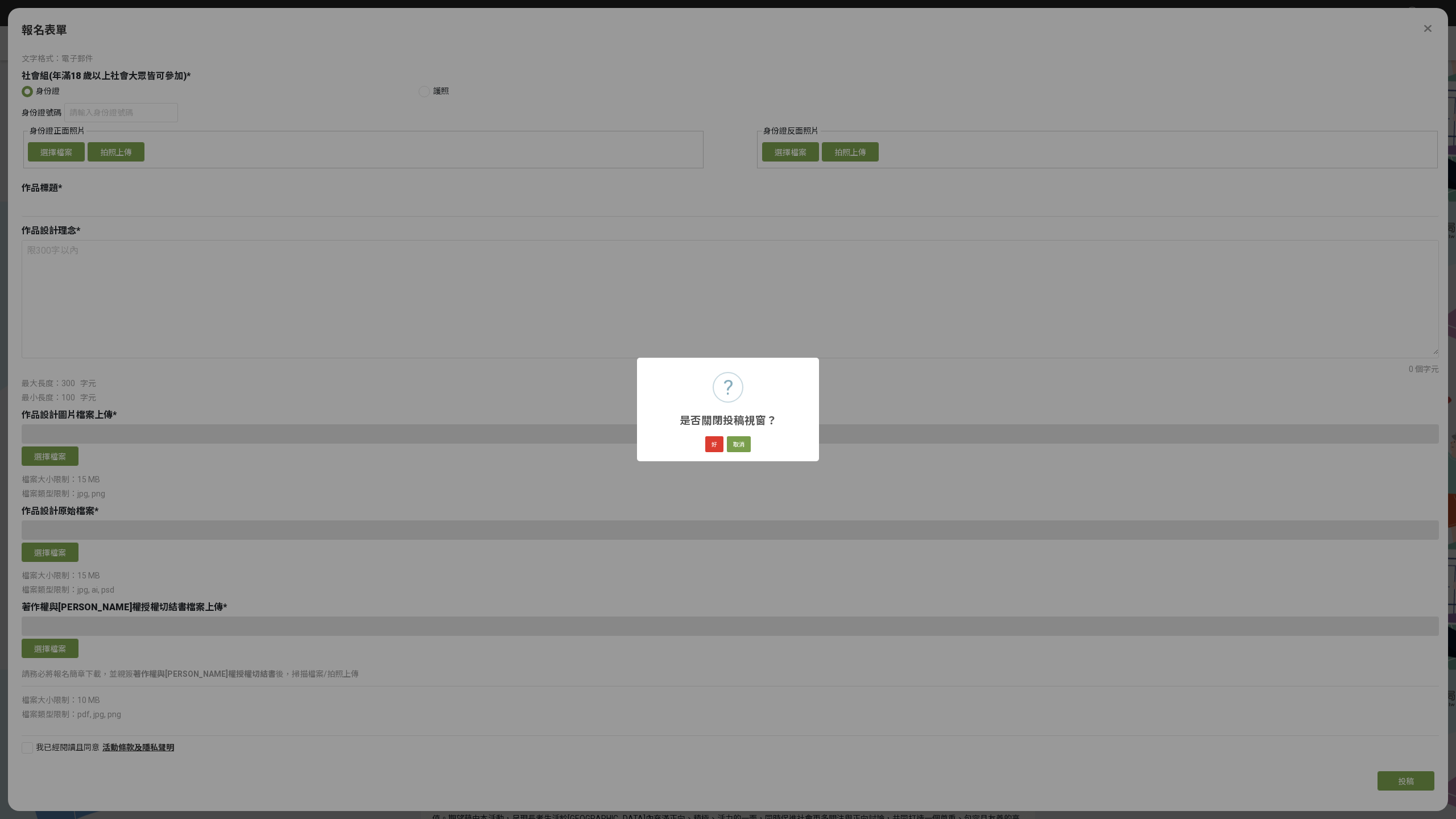
click at [710, 440] on button "好" at bounding box center [714, 444] width 18 height 16
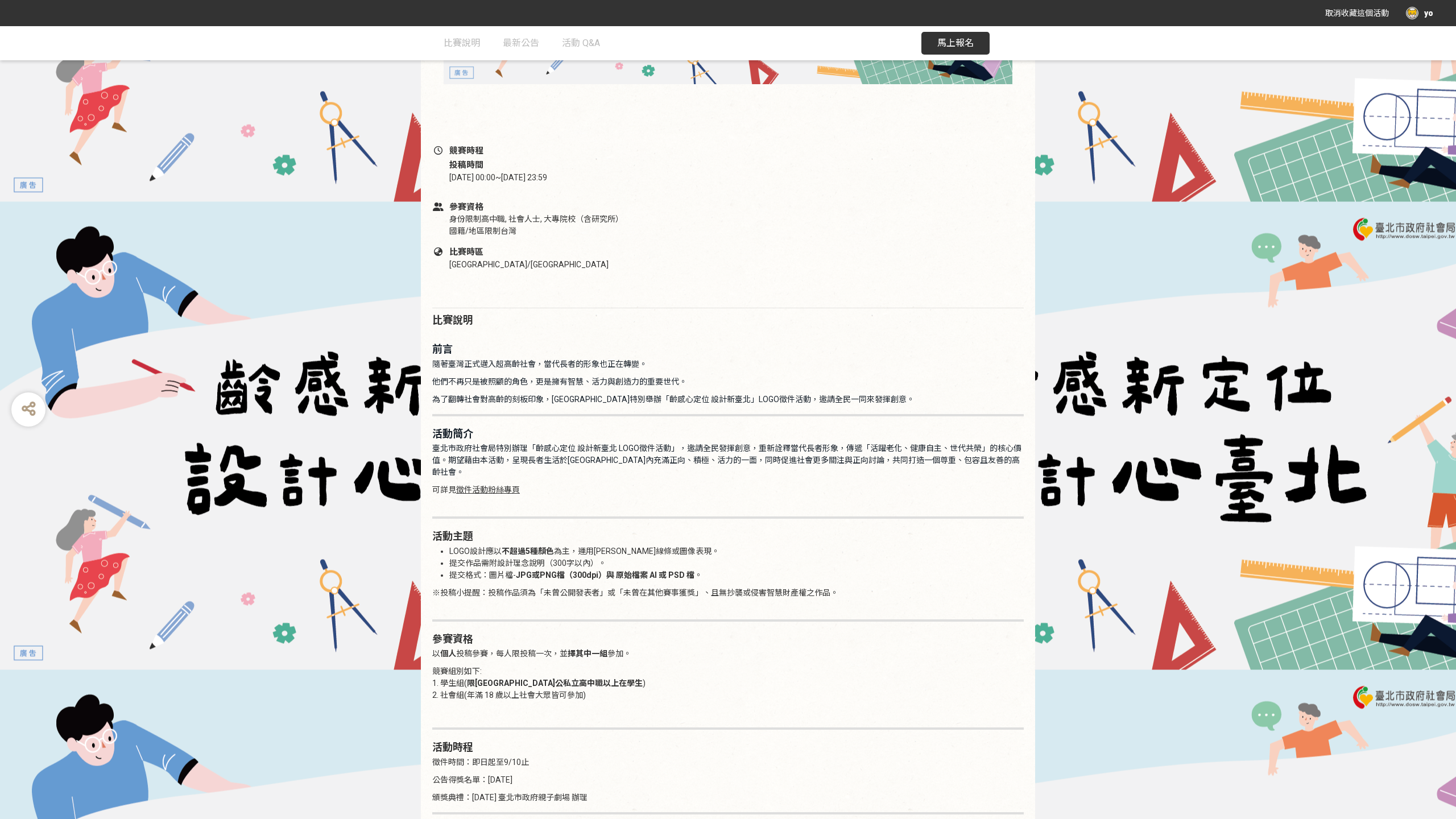
scroll to position [359, 0]
drag, startPoint x: -15, startPoint y: 493, endPoint x: 1349, endPoint y: 0, distance: 1450.4
click at [1349, 0] on div "取消收藏這個活動 yo" at bounding box center [728, 13] width 1456 height 26
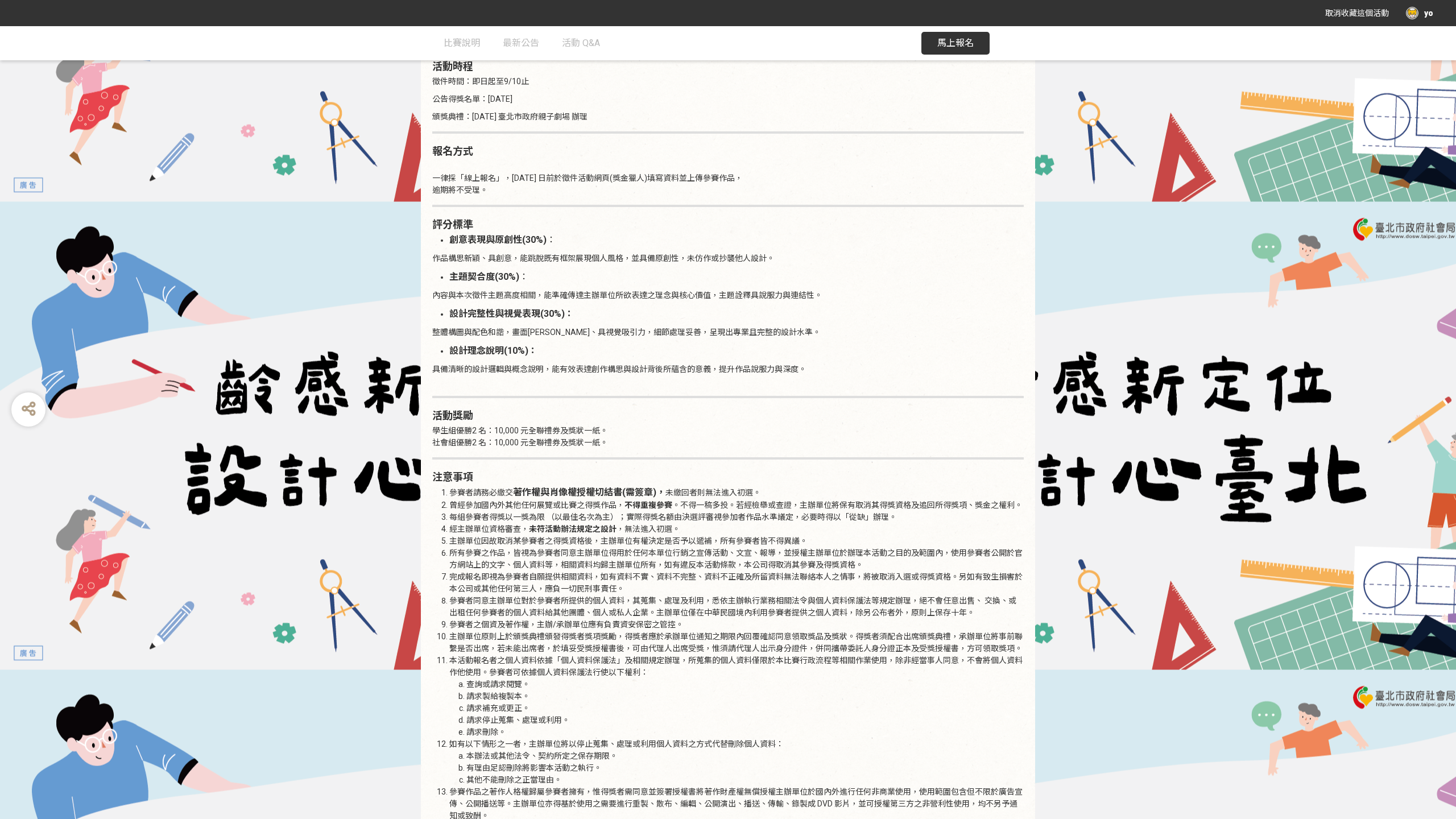
scroll to position [1144, 0]
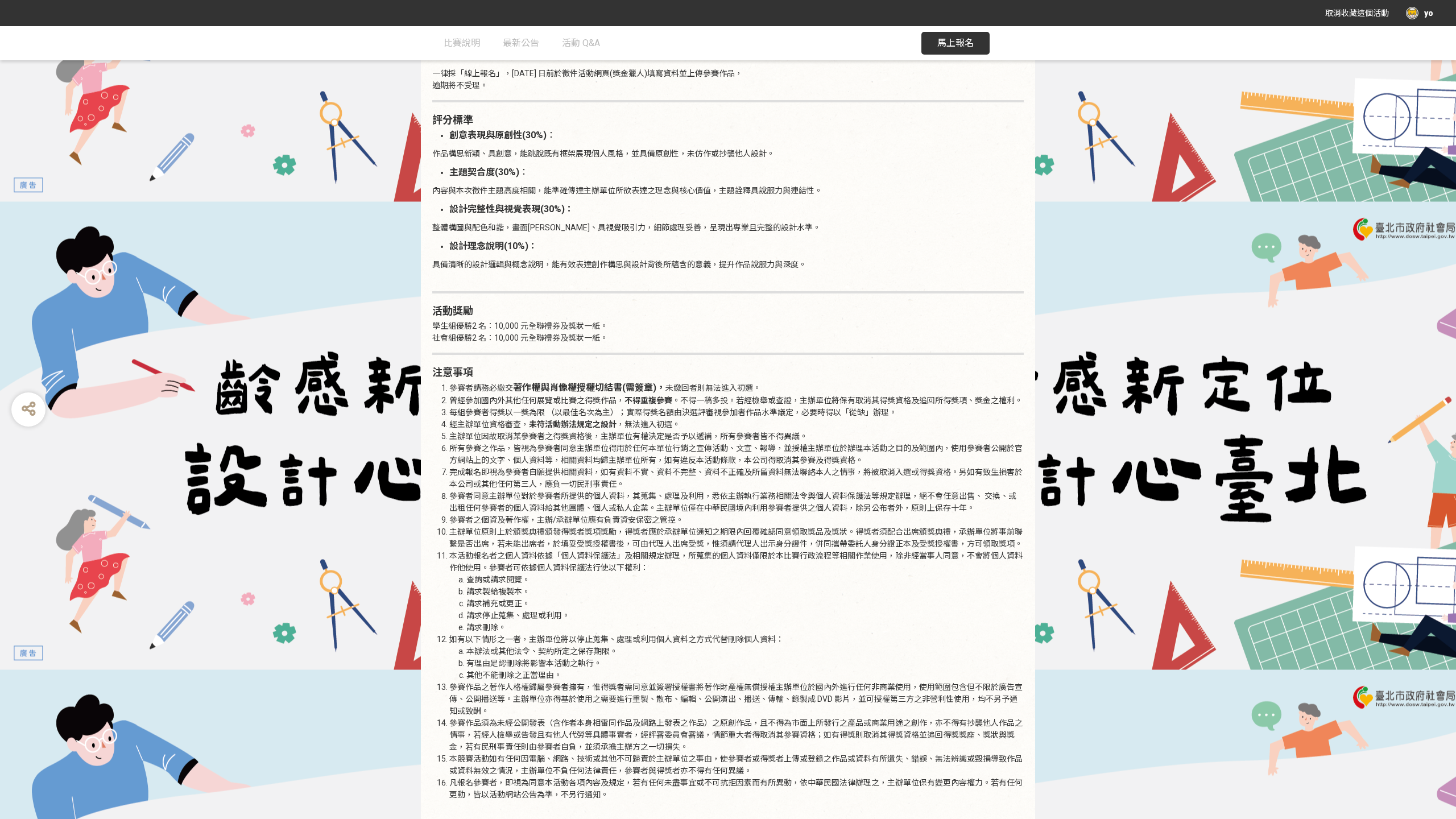
click at [1315, 0] on div "取消收藏這個活動 yo" at bounding box center [728, 13] width 1456 height 26
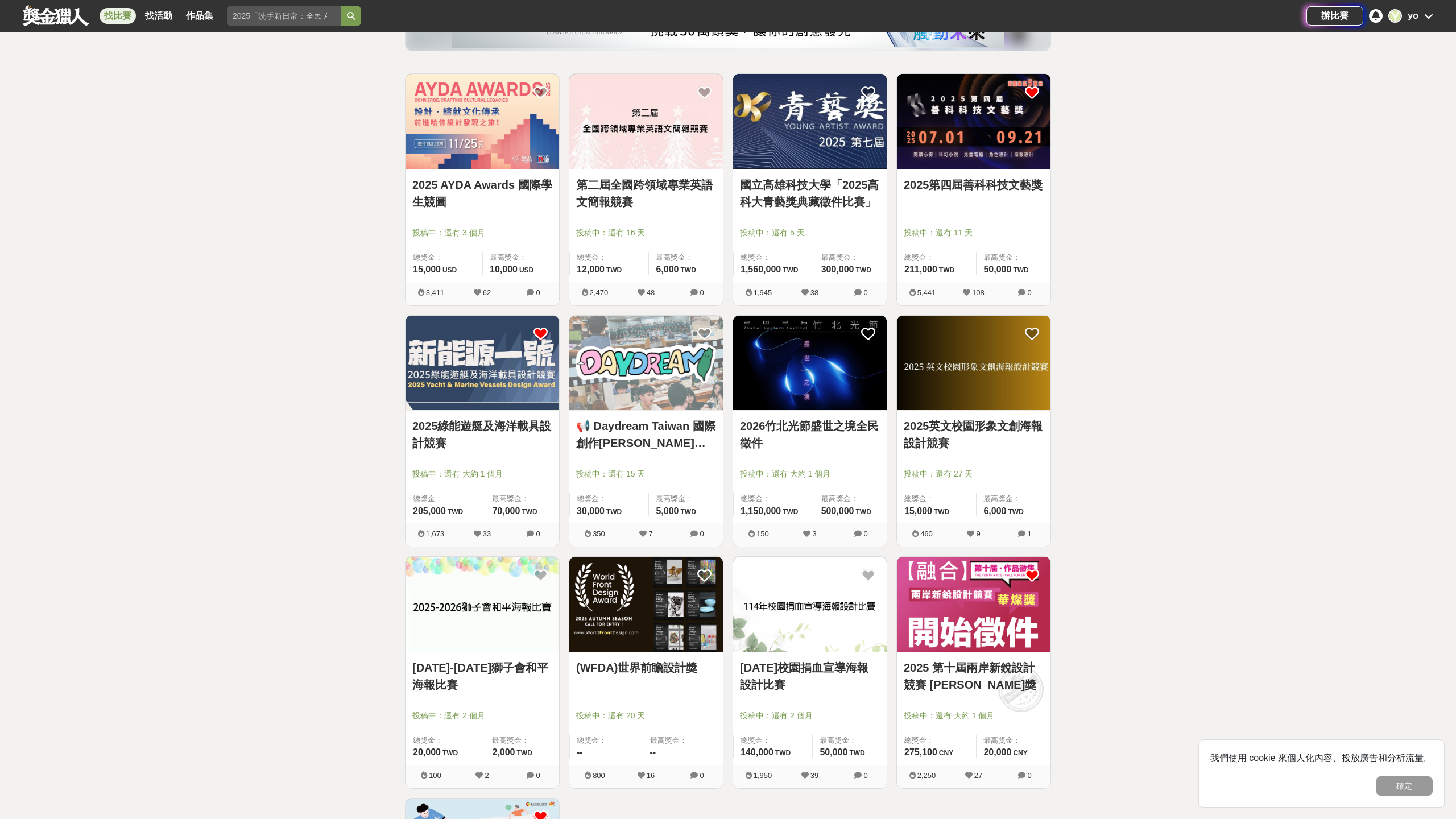
scroll to position [219, 0]
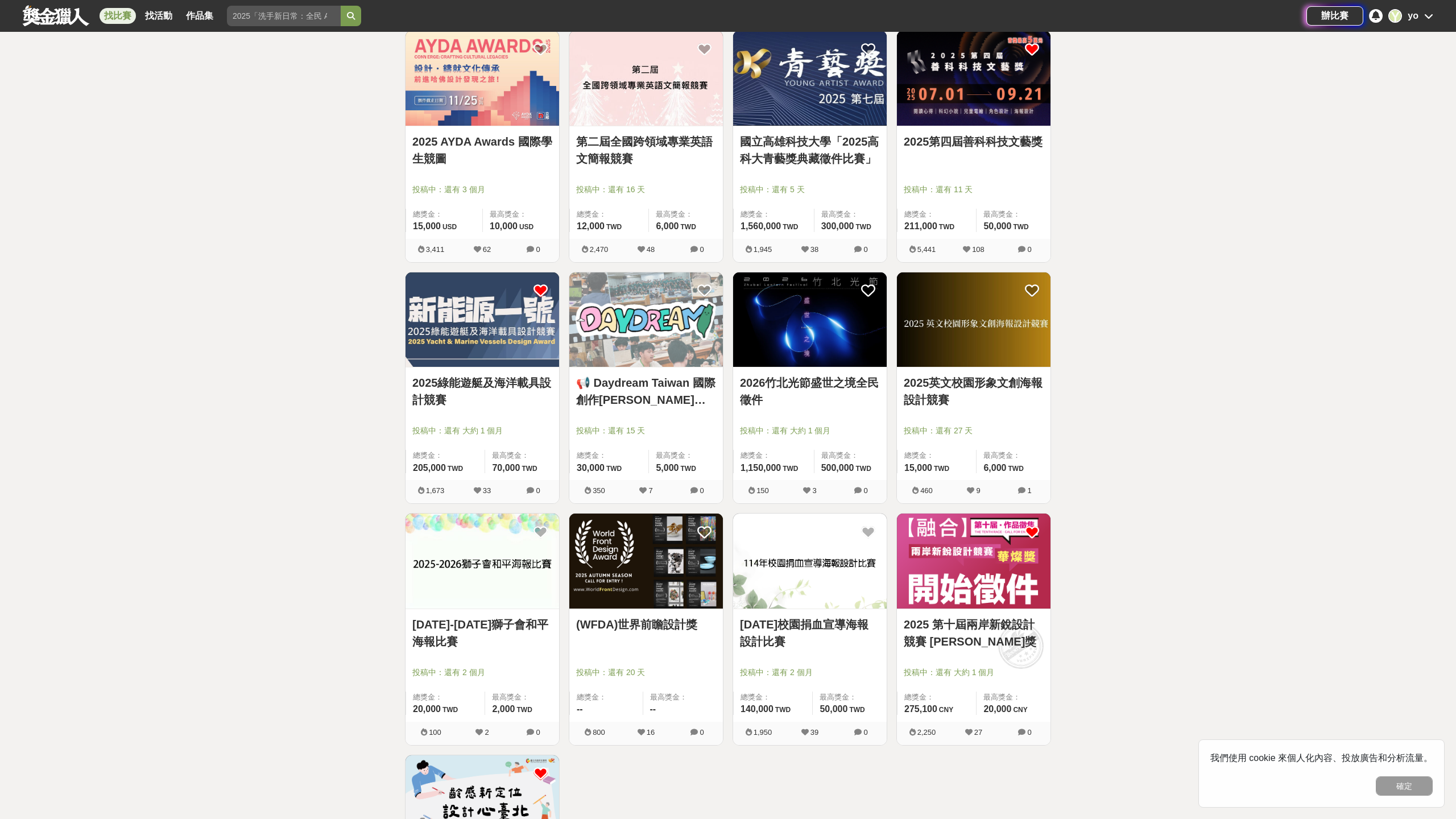
click at [507, 609] on link at bounding box center [482, 561] width 153 height 95
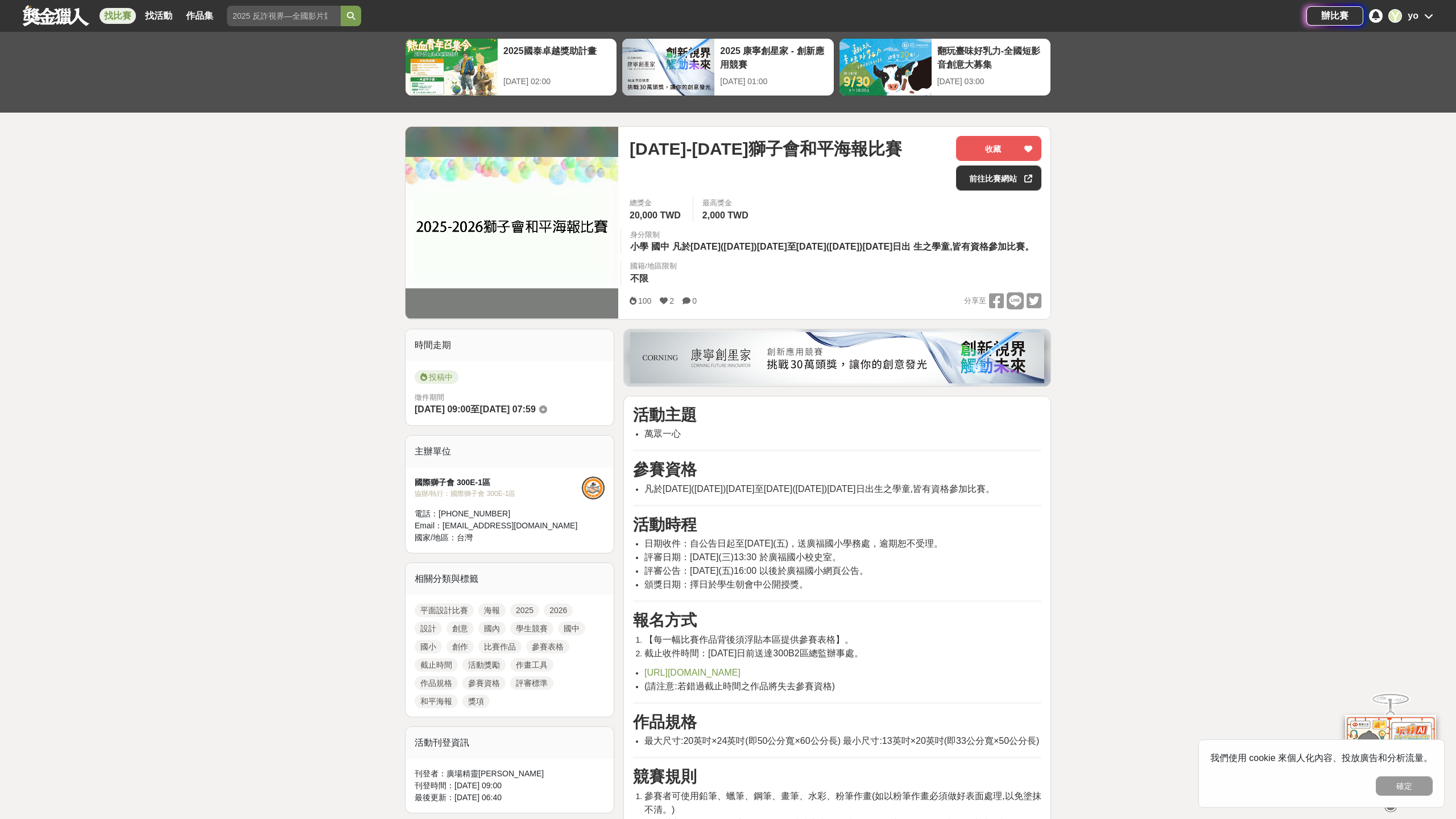
scroll to position [50, 0]
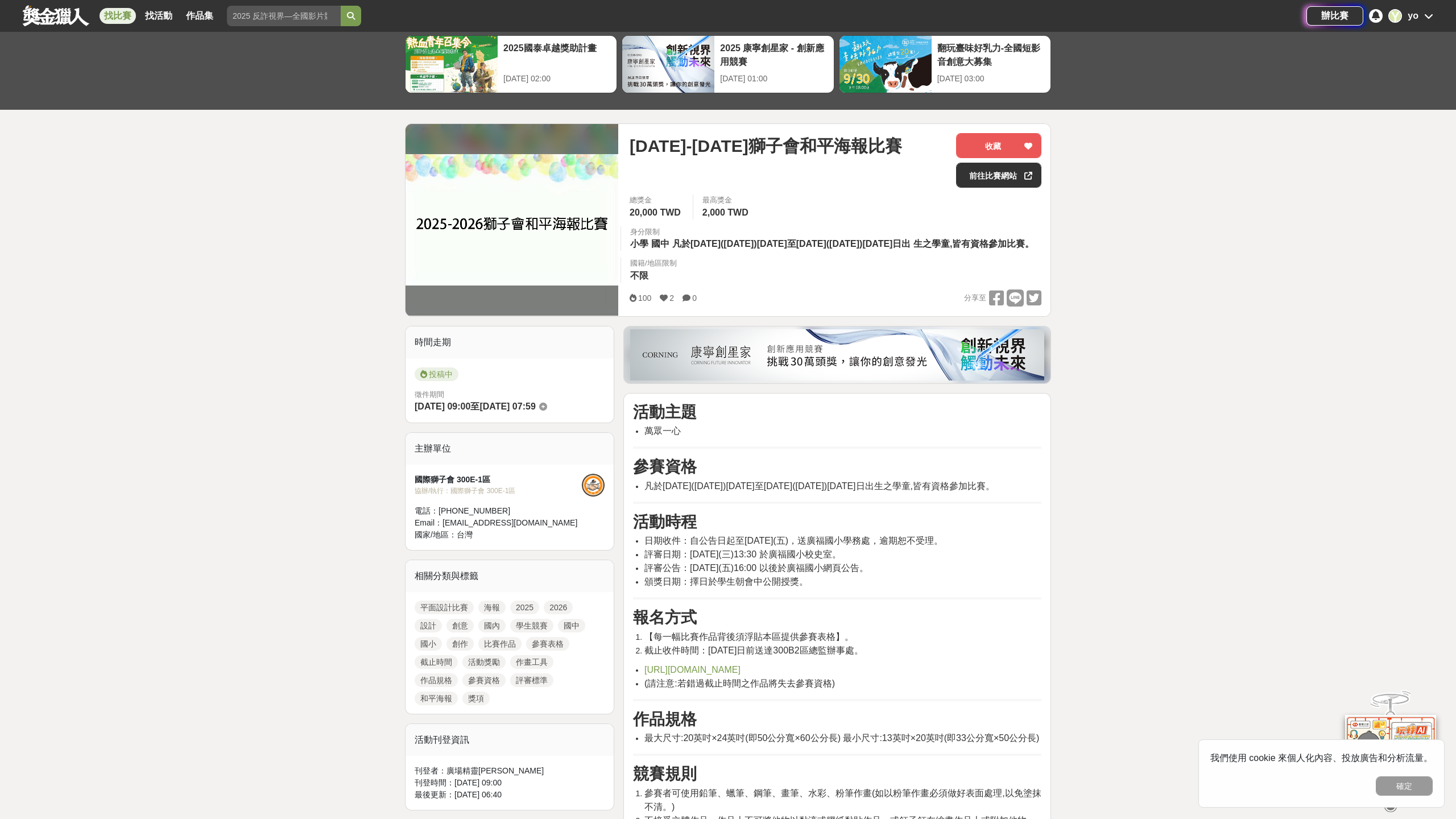
scroll to position [219, 0]
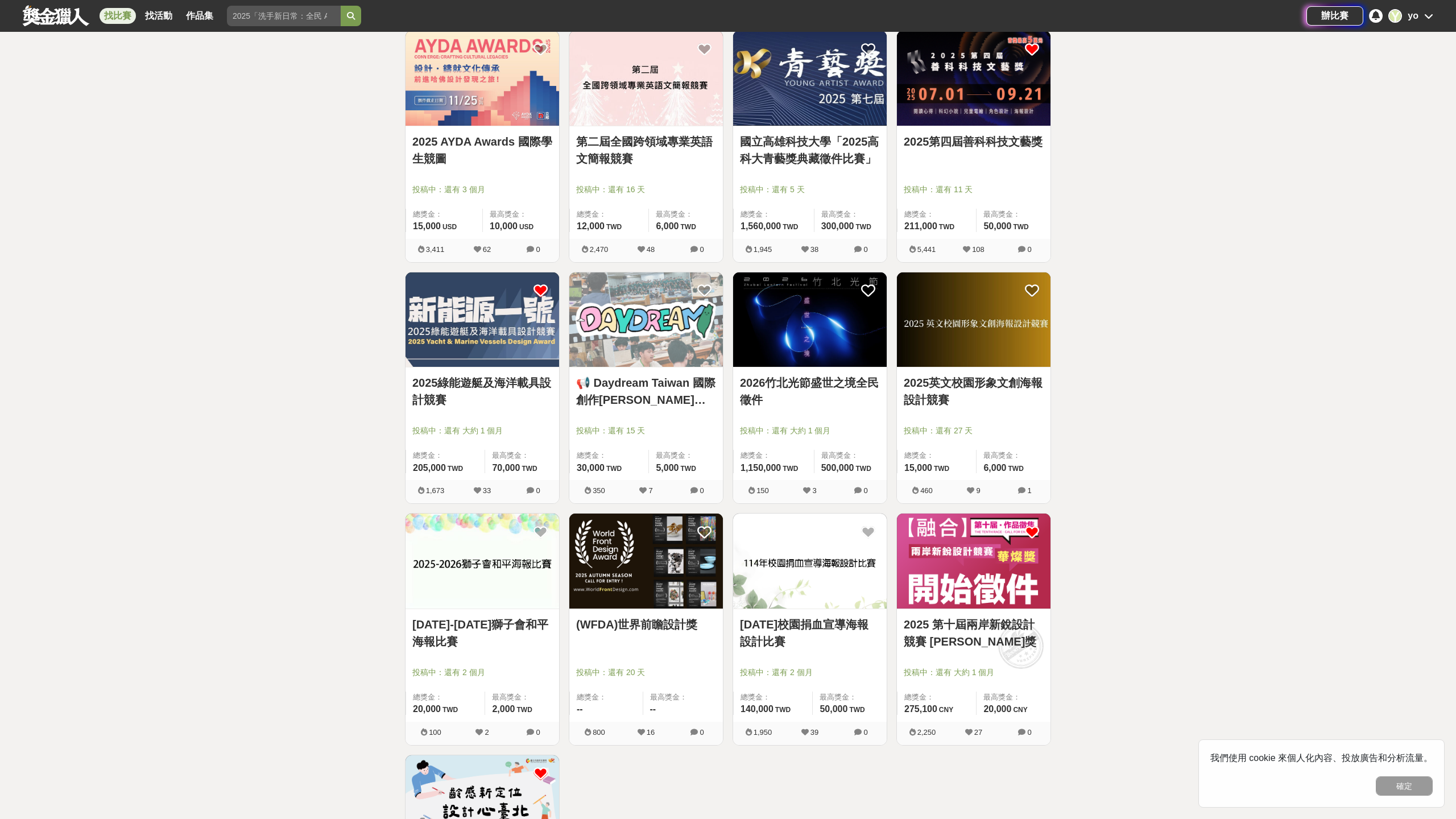
click at [788, 543] on img at bounding box center [810, 561] width 153 height 95
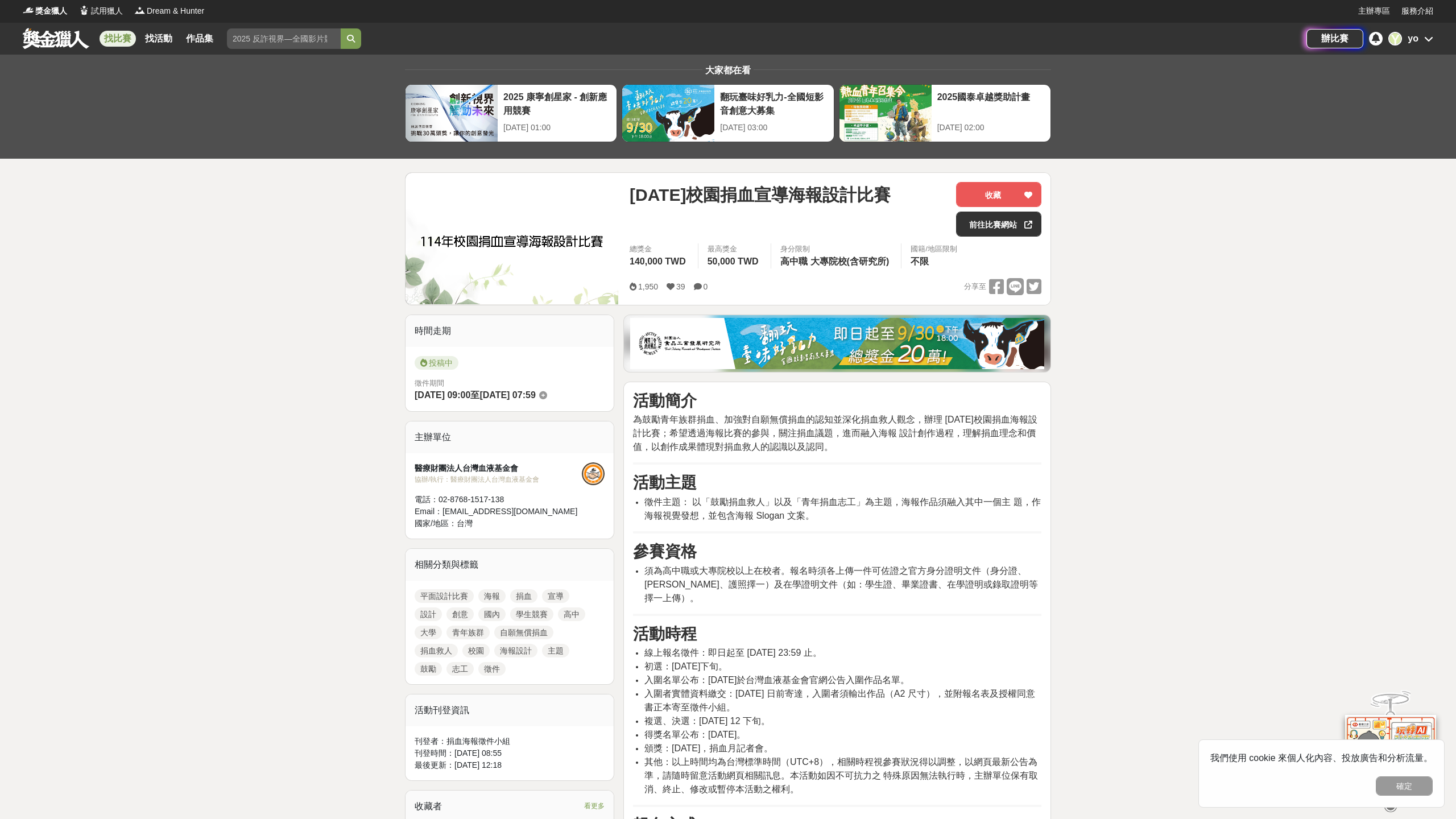
scroll to position [1, 0]
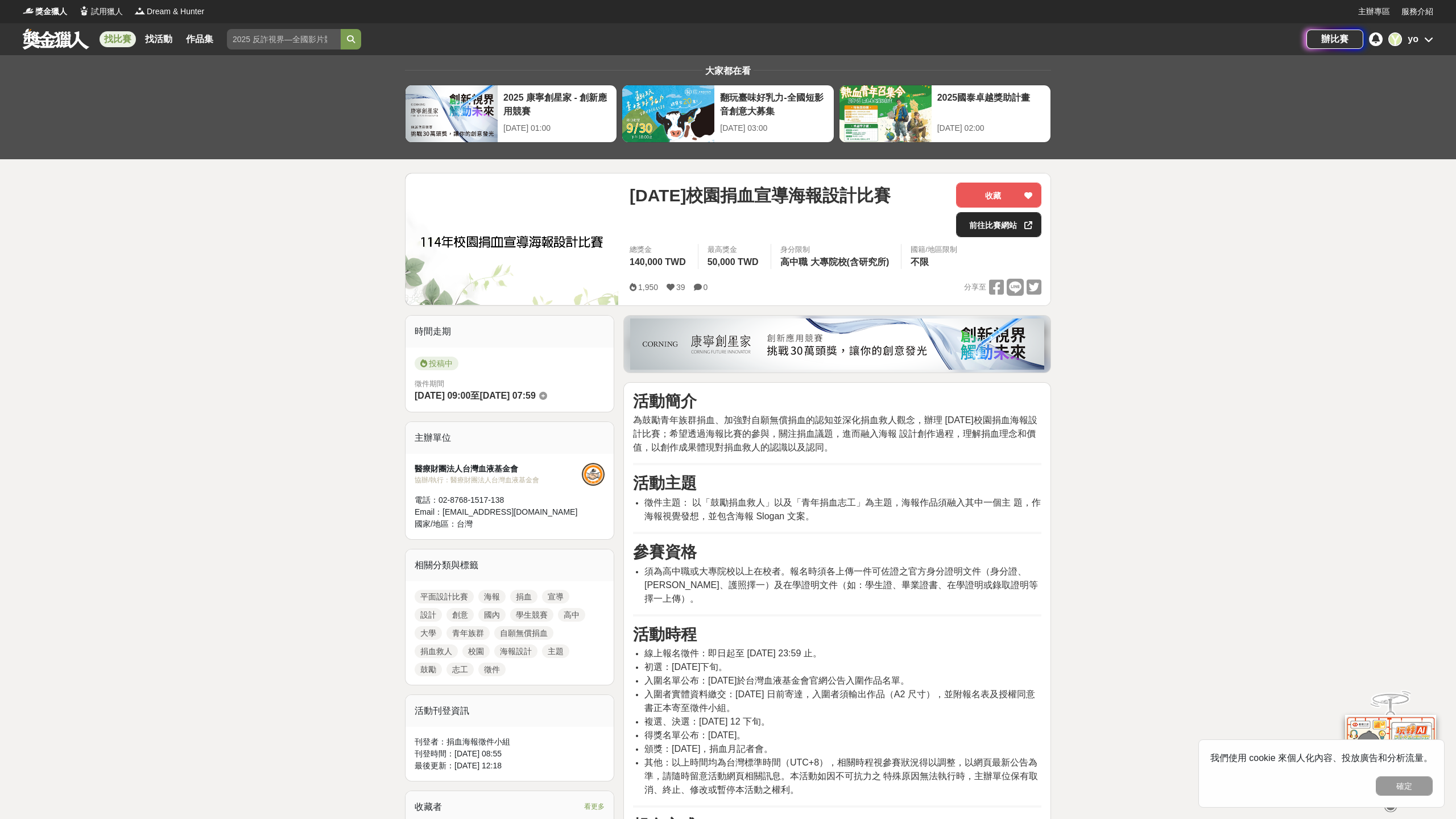
click at [987, 230] on link "前往比賽網站" at bounding box center [999, 225] width 85 height 25
